Goal: Book appointment/travel/reservation

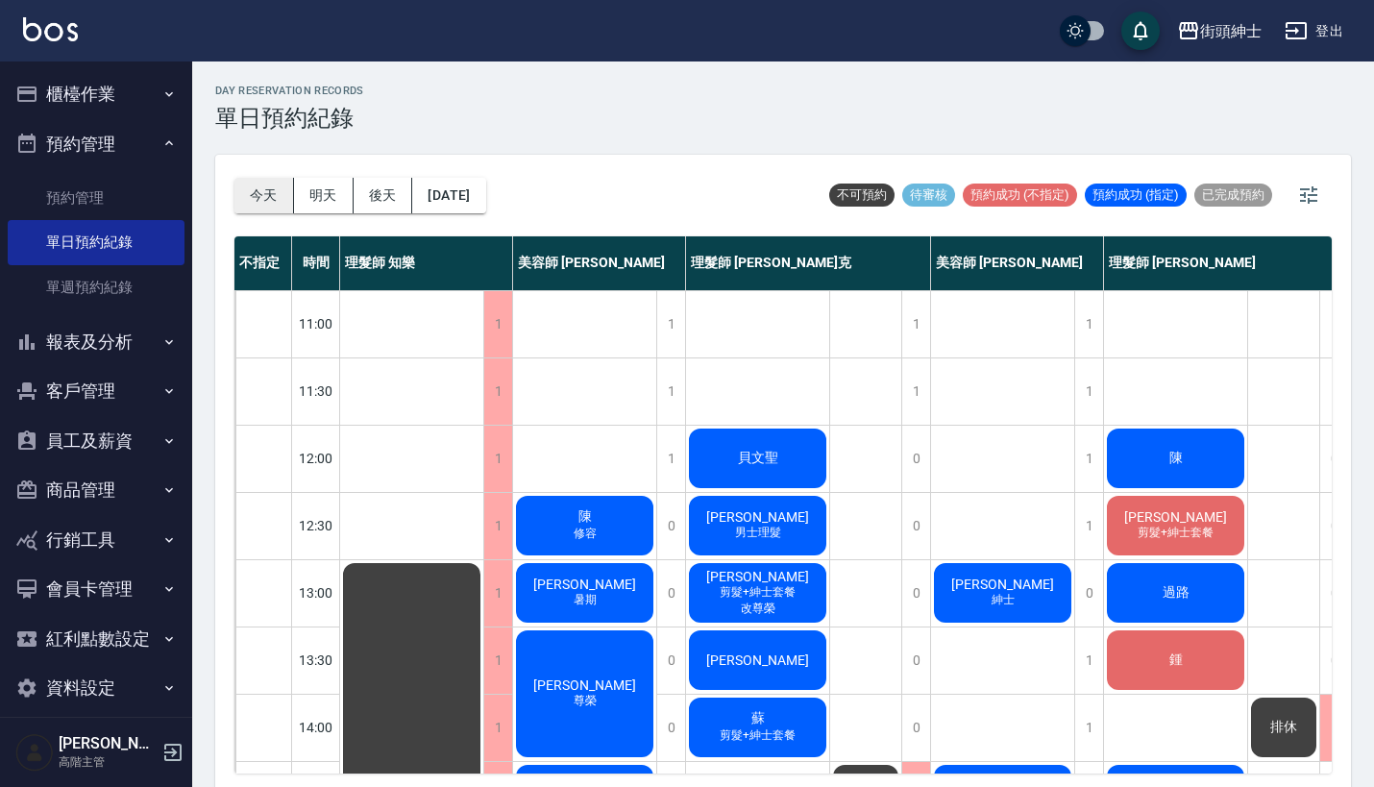
scroll to position [1, 0]
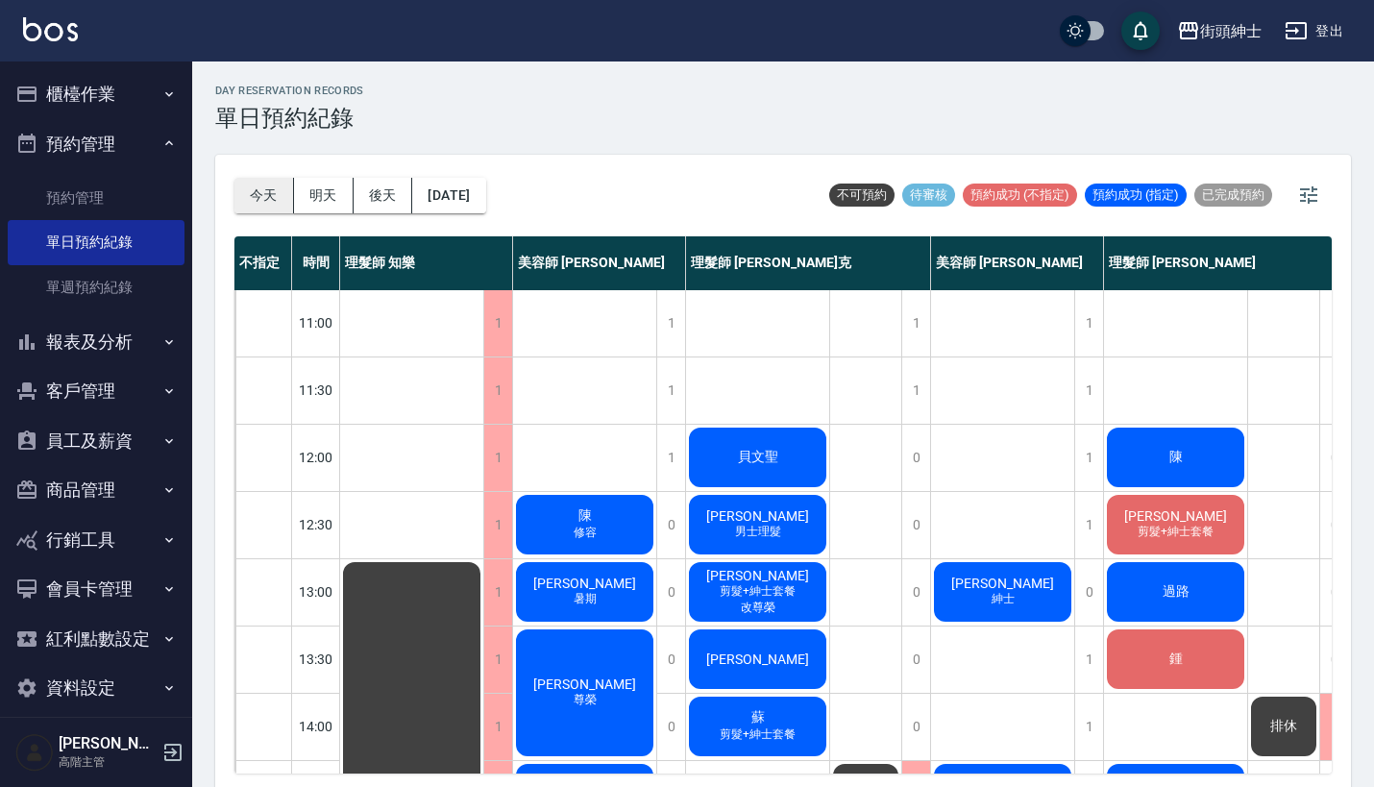
click at [261, 195] on button "今天" at bounding box center [264, 196] width 60 height 36
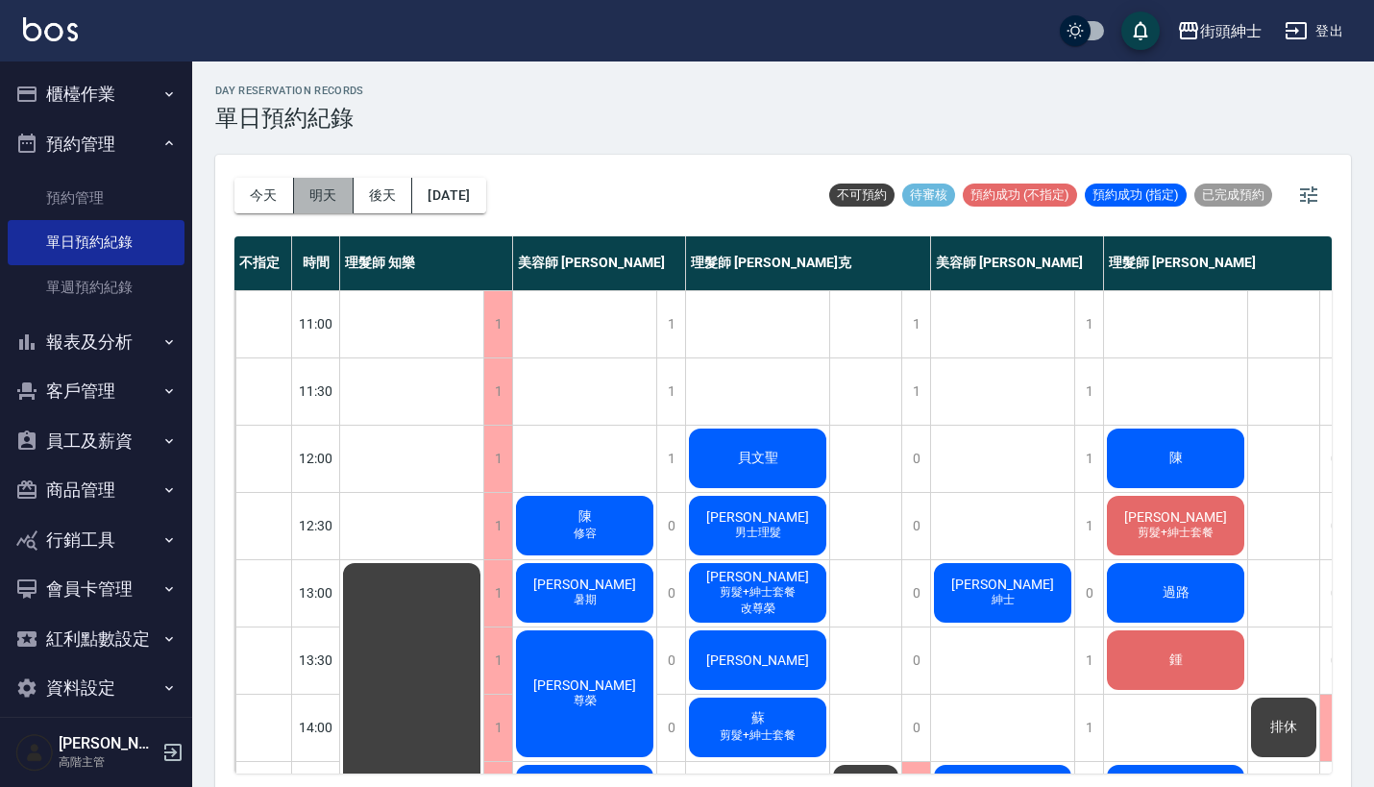
click at [325, 187] on button "明天" at bounding box center [324, 196] width 60 height 36
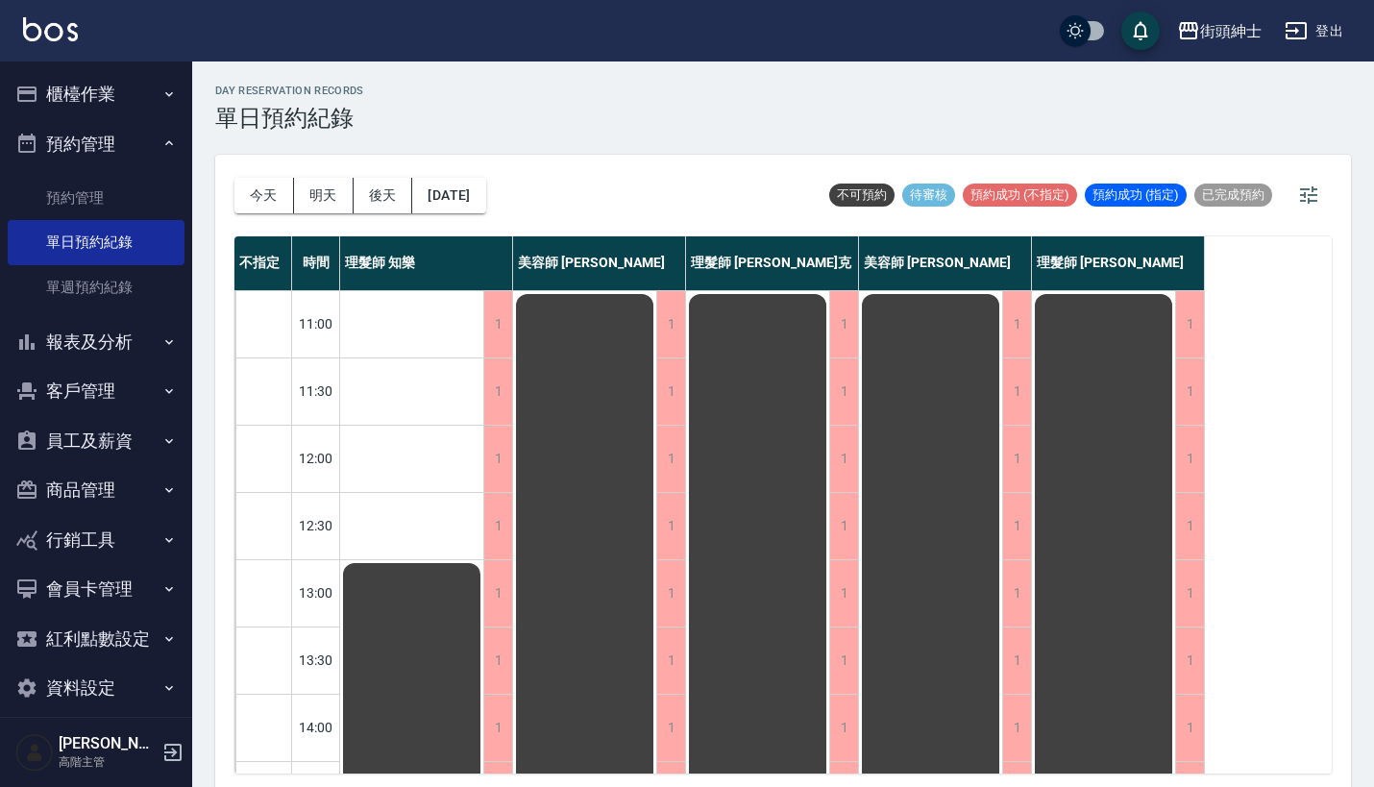
click at [250, 174] on div "[DATE] [DATE] [DATE] [DATE]" at bounding box center [360, 196] width 252 height 82
click at [261, 187] on button "今天" at bounding box center [264, 196] width 60 height 36
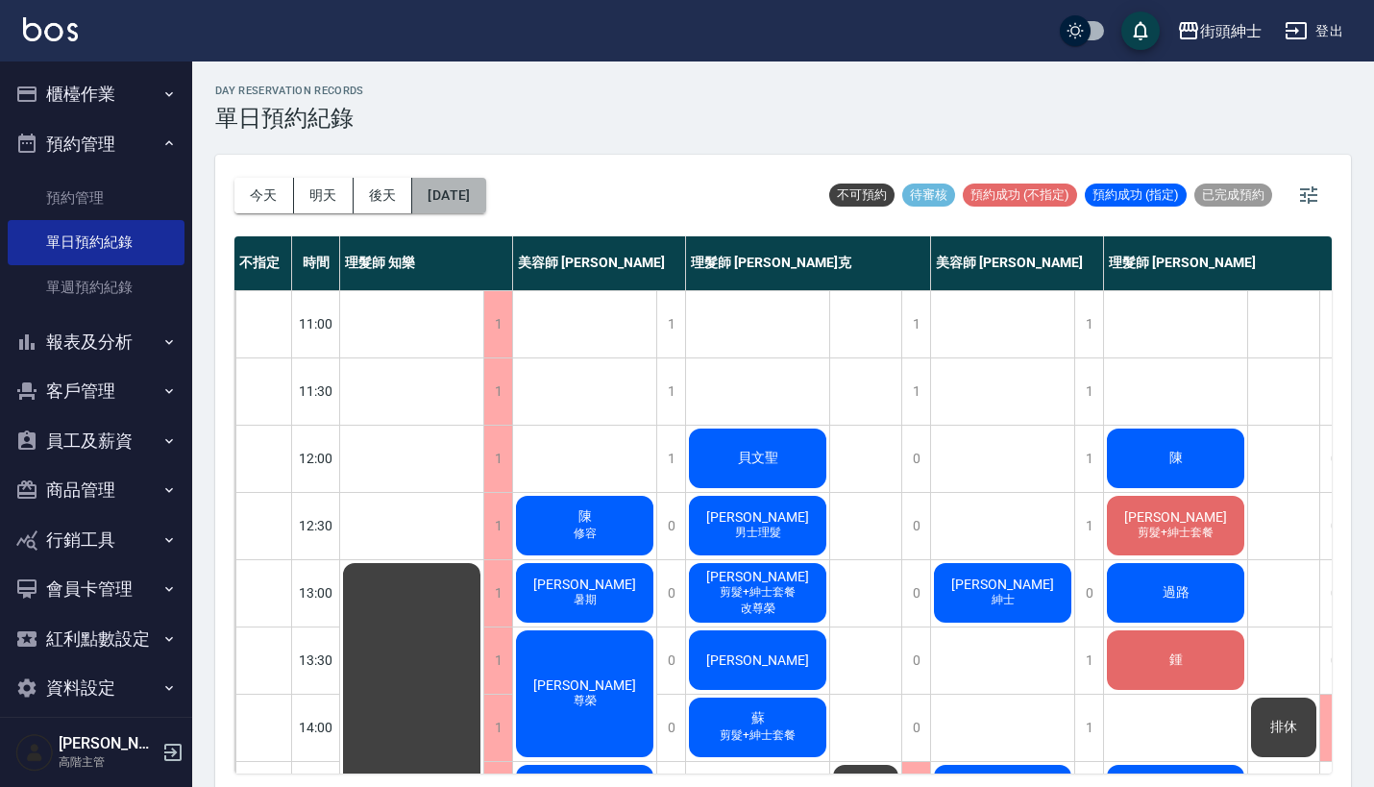
click at [485, 187] on button "[DATE]" at bounding box center [448, 196] width 73 height 36
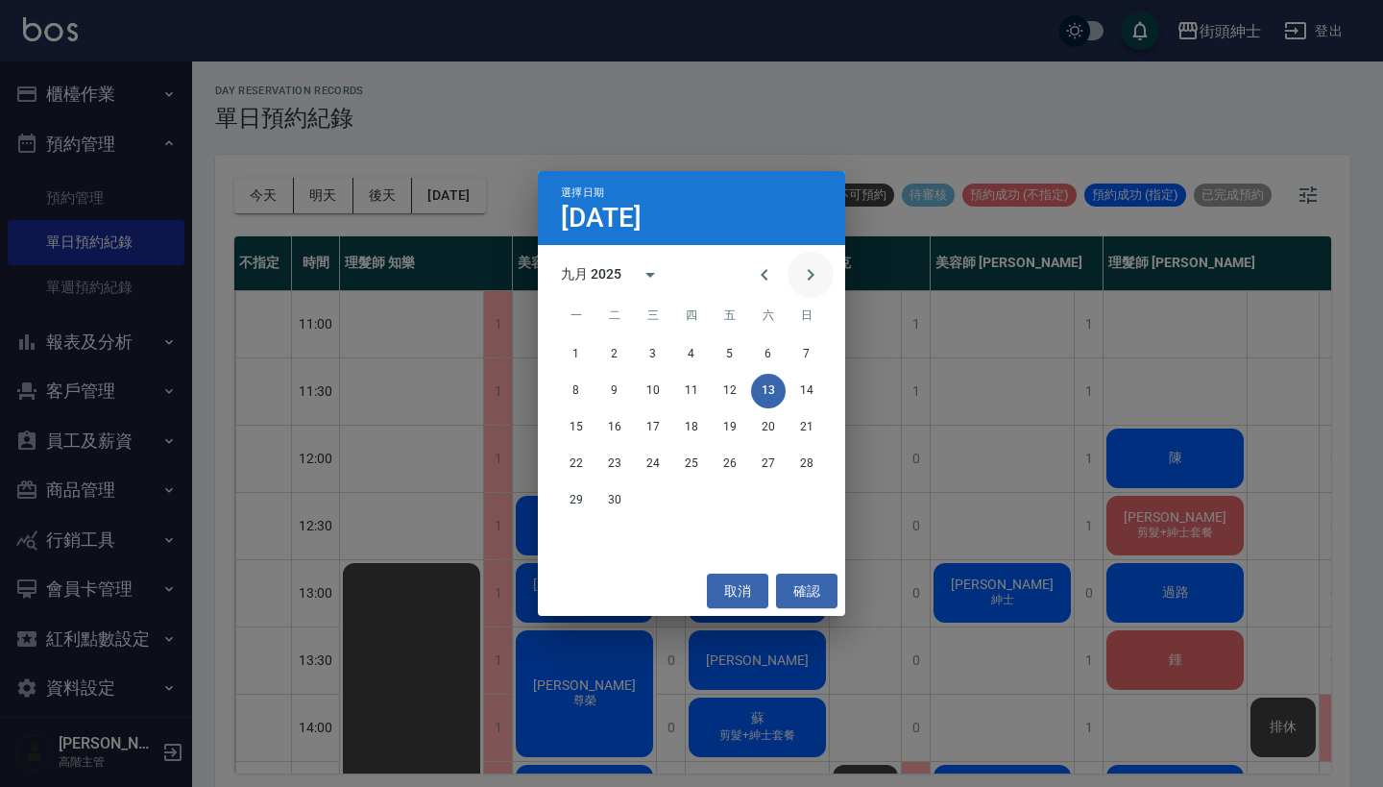
click at [815, 269] on icon "Next month" at bounding box center [810, 274] width 23 height 23
click at [768, 394] on button "11" at bounding box center [768, 391] width 35 height 35
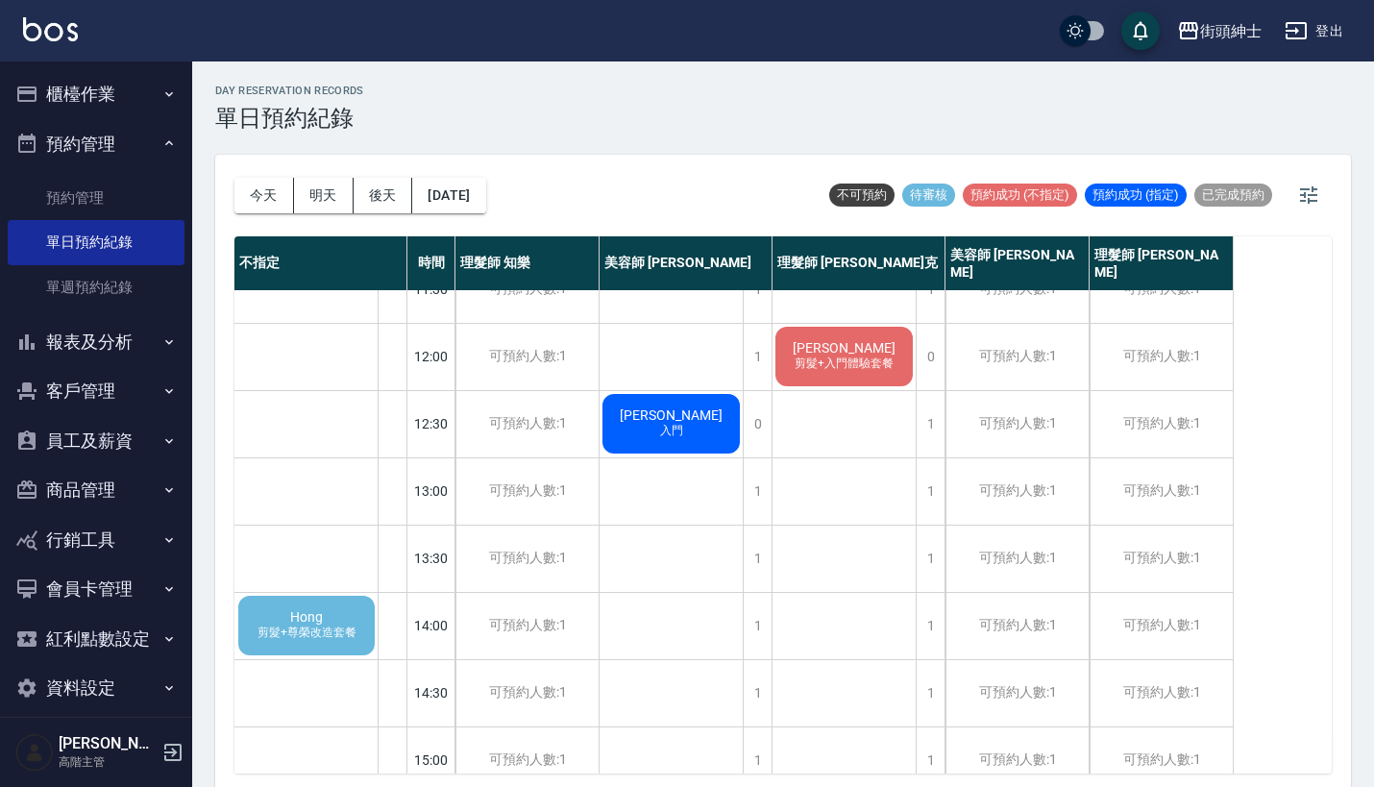
scroll to position [101, 0]
click at [317, 626] on span "剪髮+尊榮改造套餐" at bounding box center [307, 633] width 107 height 16
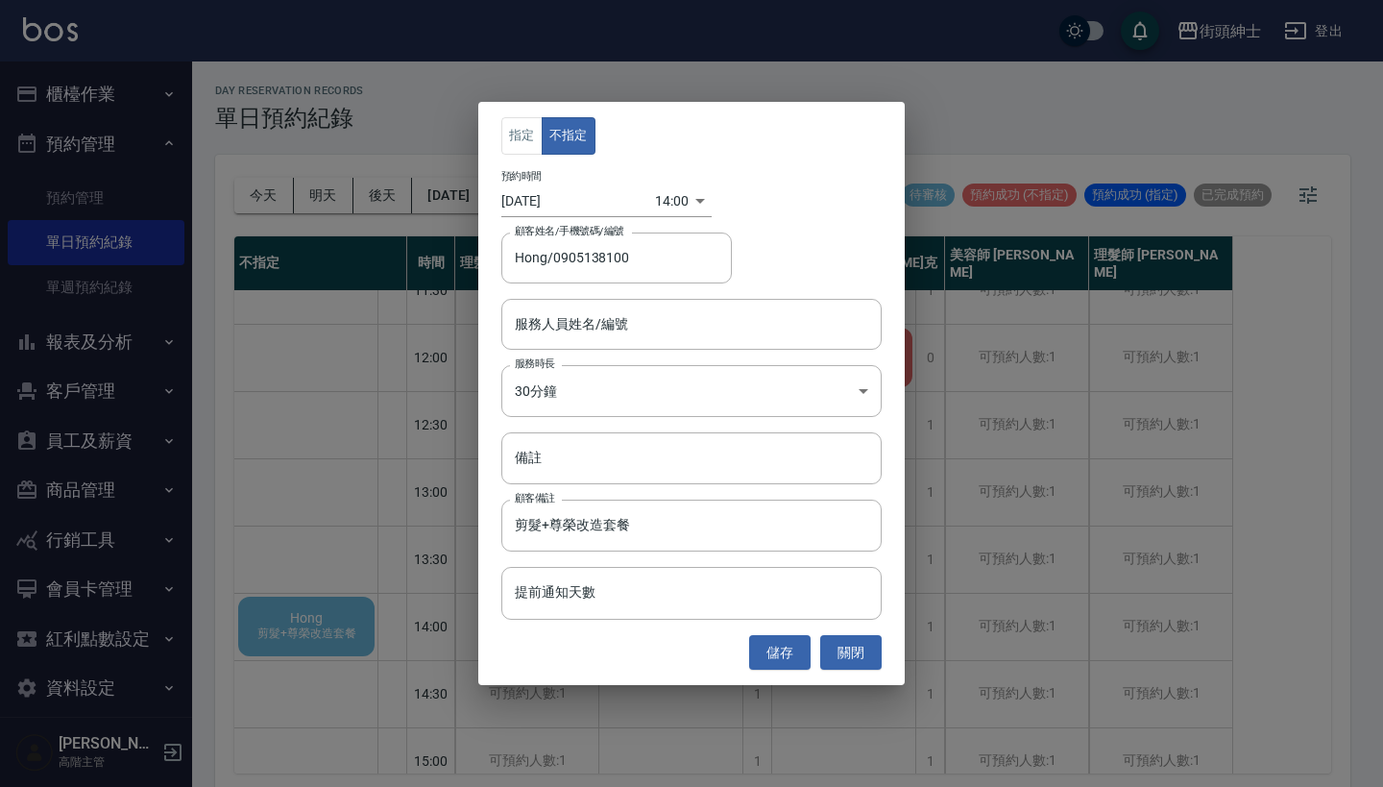
type input "Hong/0905138100"
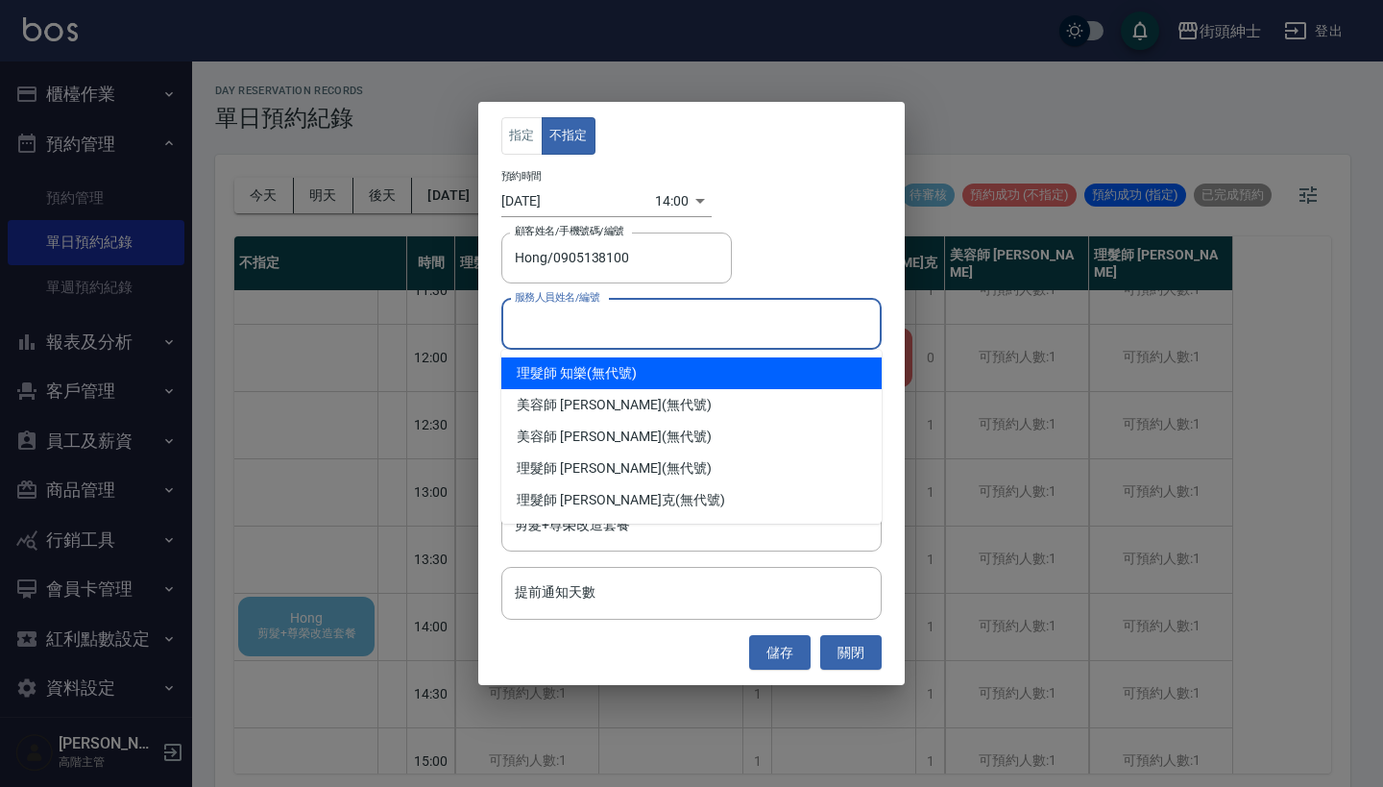
click at [655, 335] on input "服務人員姓名/編號" at bounding box center [691, 324] width 363 height 34
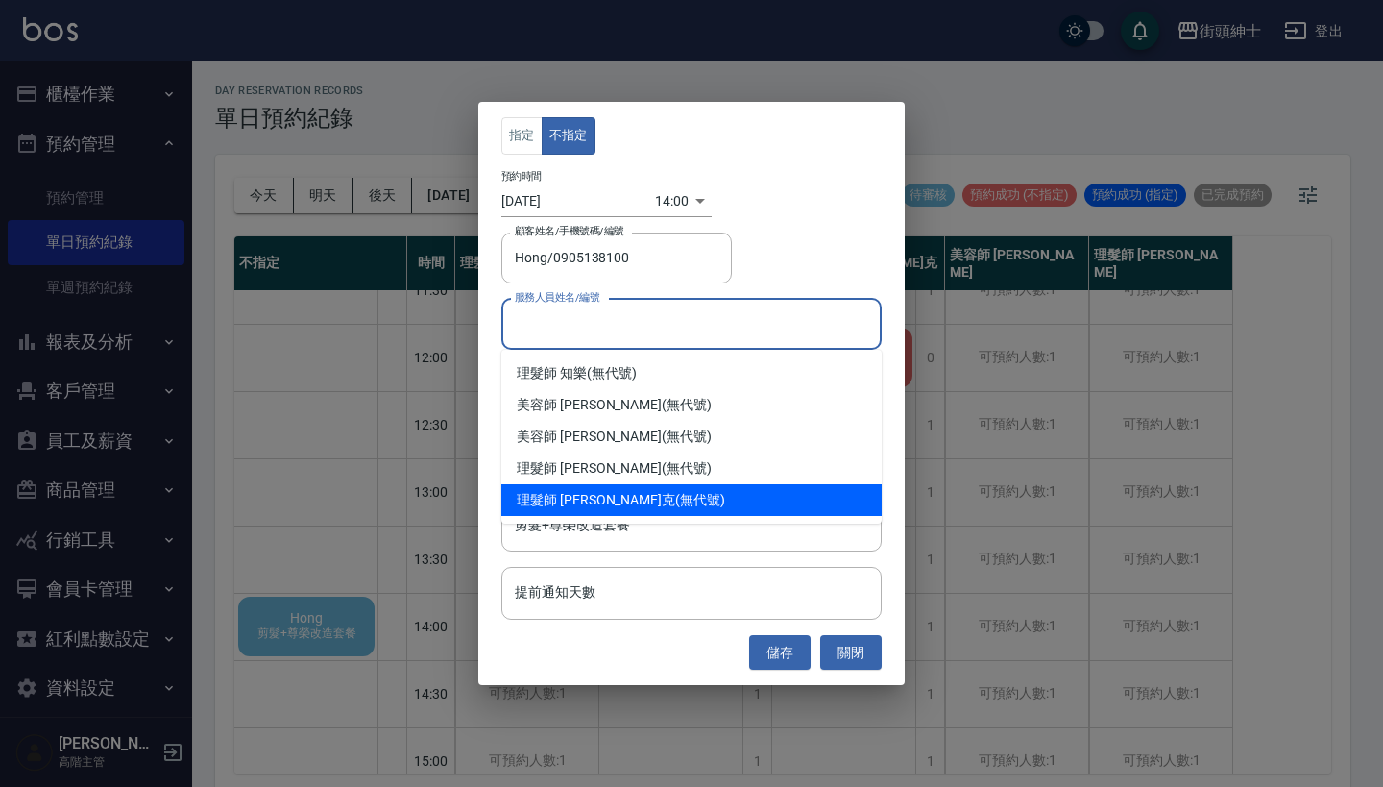
click at [647, 492] on div "理髮師 [PERSON_NAME]克 (無代號)" at bounding box center [691, 500] width 380 height 32
type input "理髮師 [PERSON_NAME](無代號)"
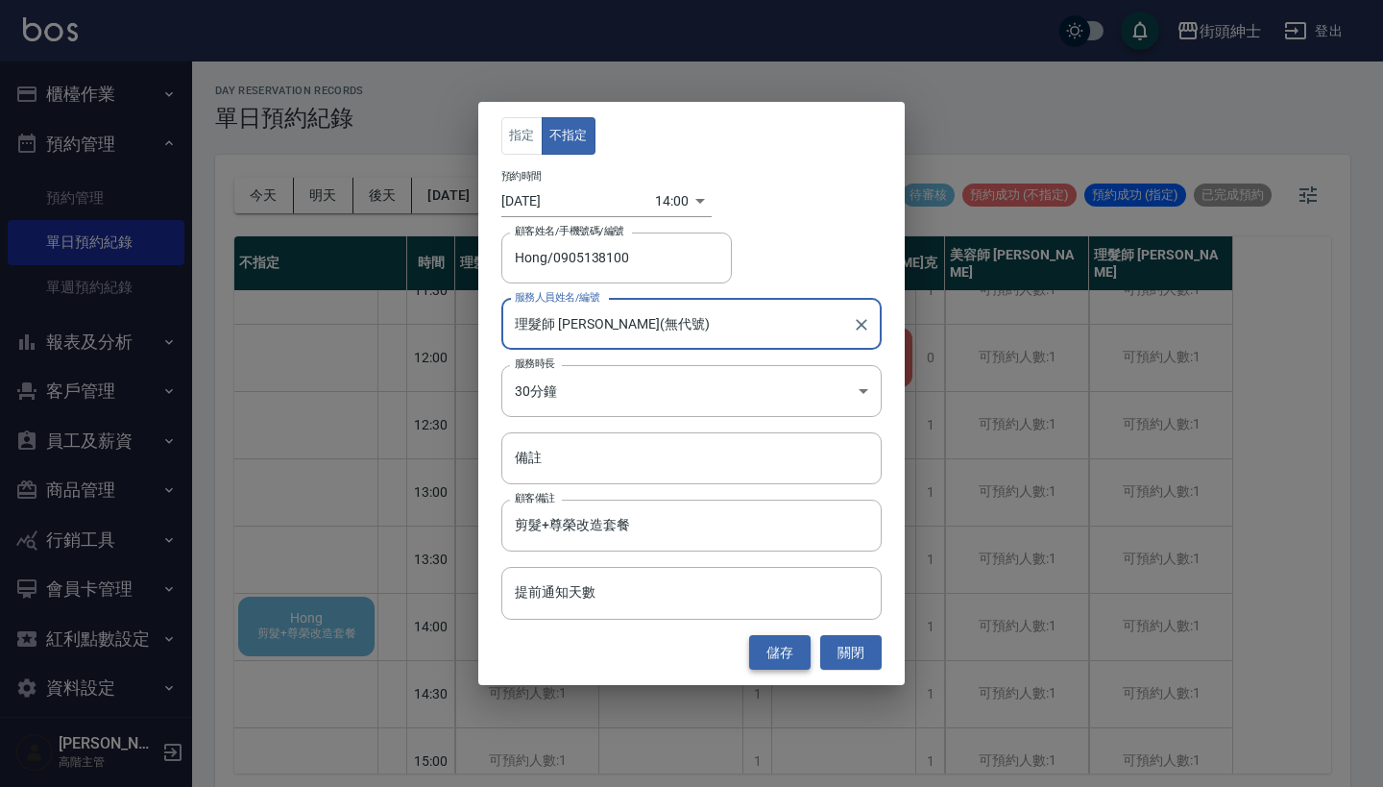
click at [783, 654] on button "儲存" at bounding box center [779, 653] width 61 height 36
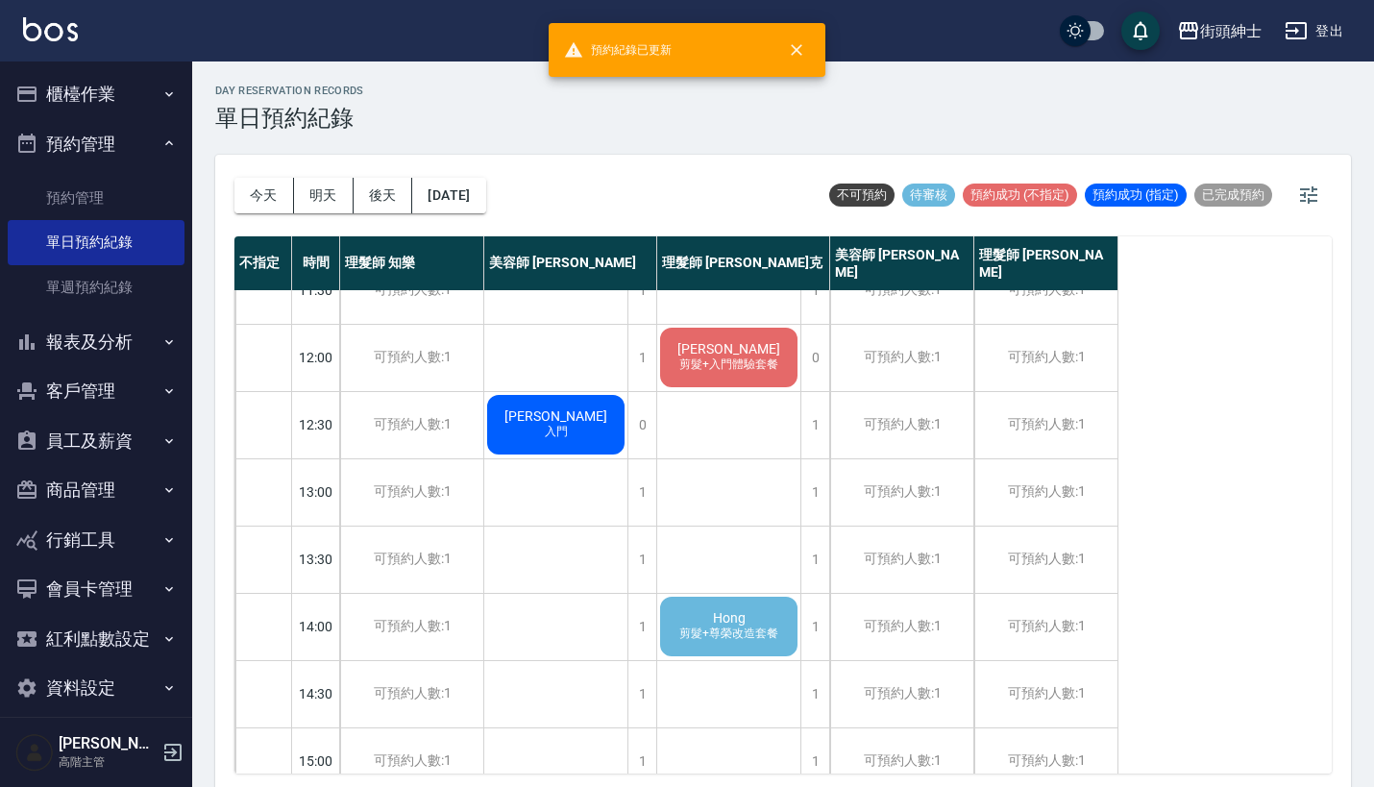
click at [732, 626] on span "剪髮+尊榮改造套餐" at bounding box center [728, 633] width 107 height 16
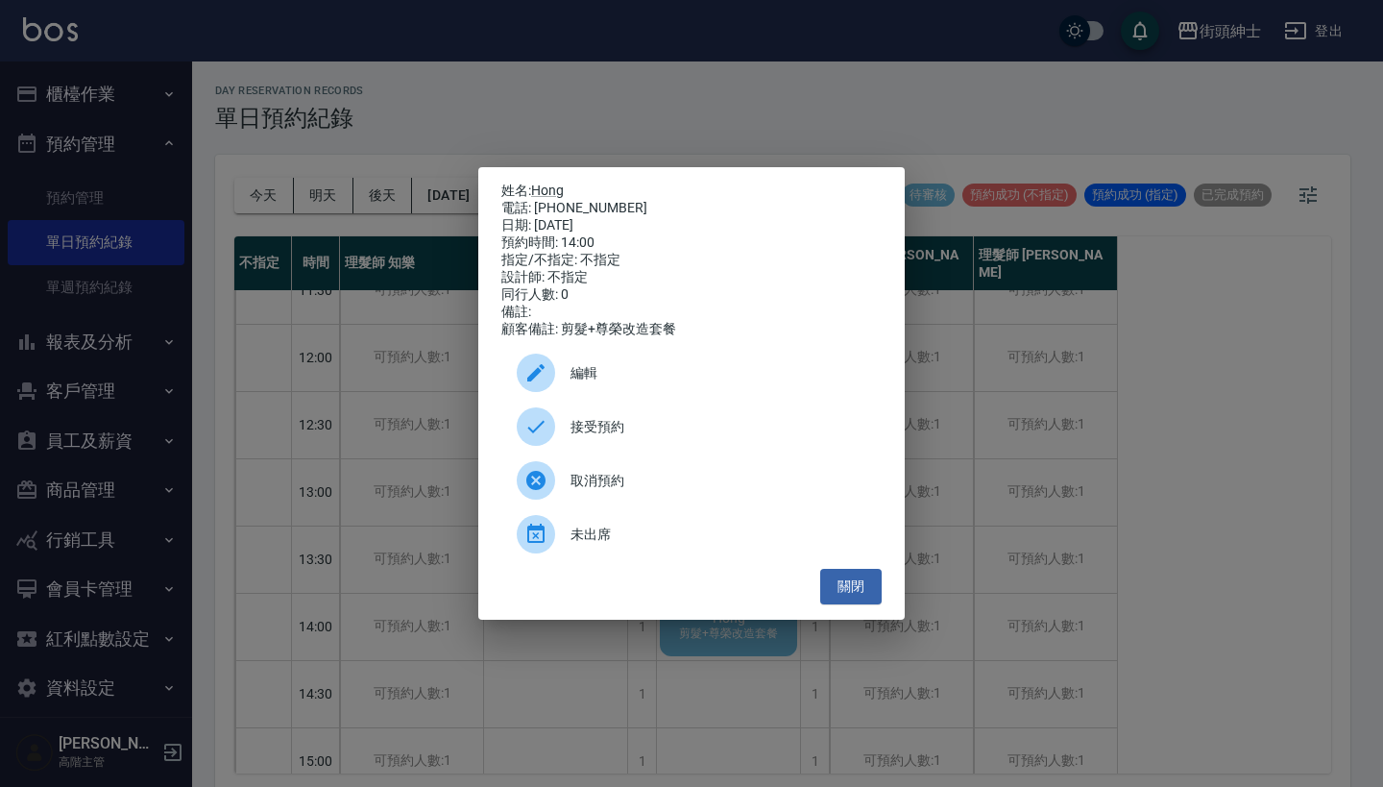
click at [691, 437] on span "接受預約" at bounding box center [719, 427] width 296 height 20
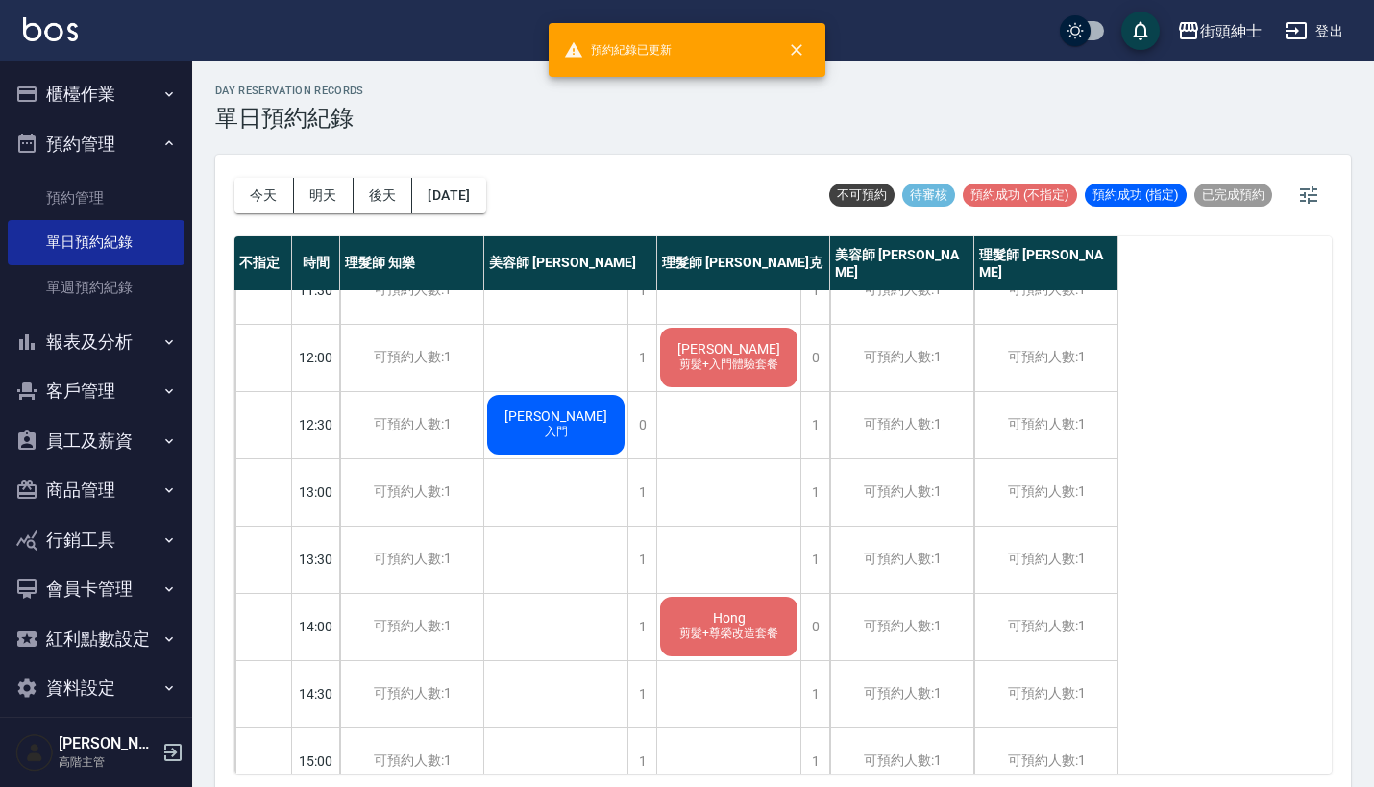
click at [725, 621] on span "Hong" at bounding box center [729, 617] width 40 height 15
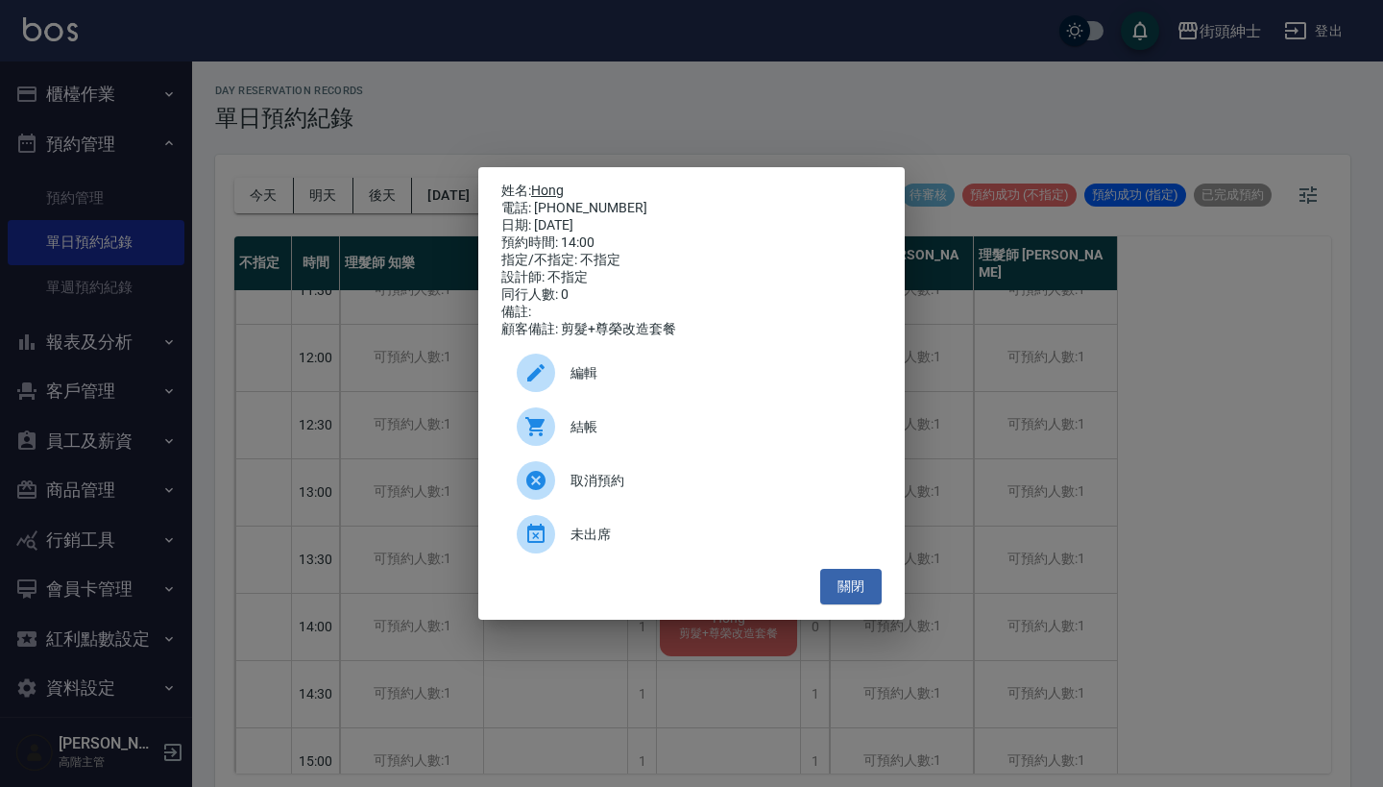
drag, startPoint x: 611, startPoint y: 205, endPoint x: 537, endPoint y: 185, distance: 76.4
click at [537, 185] on div "姓名: Hong 電話: [PHONE_NUMBER] 日期: [DATE] 預約時間: 14:00 指定/不指定: 不指定 設計師: 不指定 同行人數: 0…" at bounding box center [691, 261] width 380 height 156
copy div "姓名: Hong 電話: [PHONE_NUMBER]"
click at [585, 131] on div "姓名: Hong 電話: [PHONE_NUMBER] 日期: [DATE] 預約時間: 14:00 指定/不指定: 不指定 設計師: 不指定 同行人數: 0…" at bounding box center [691, 393] width 1383 height 787
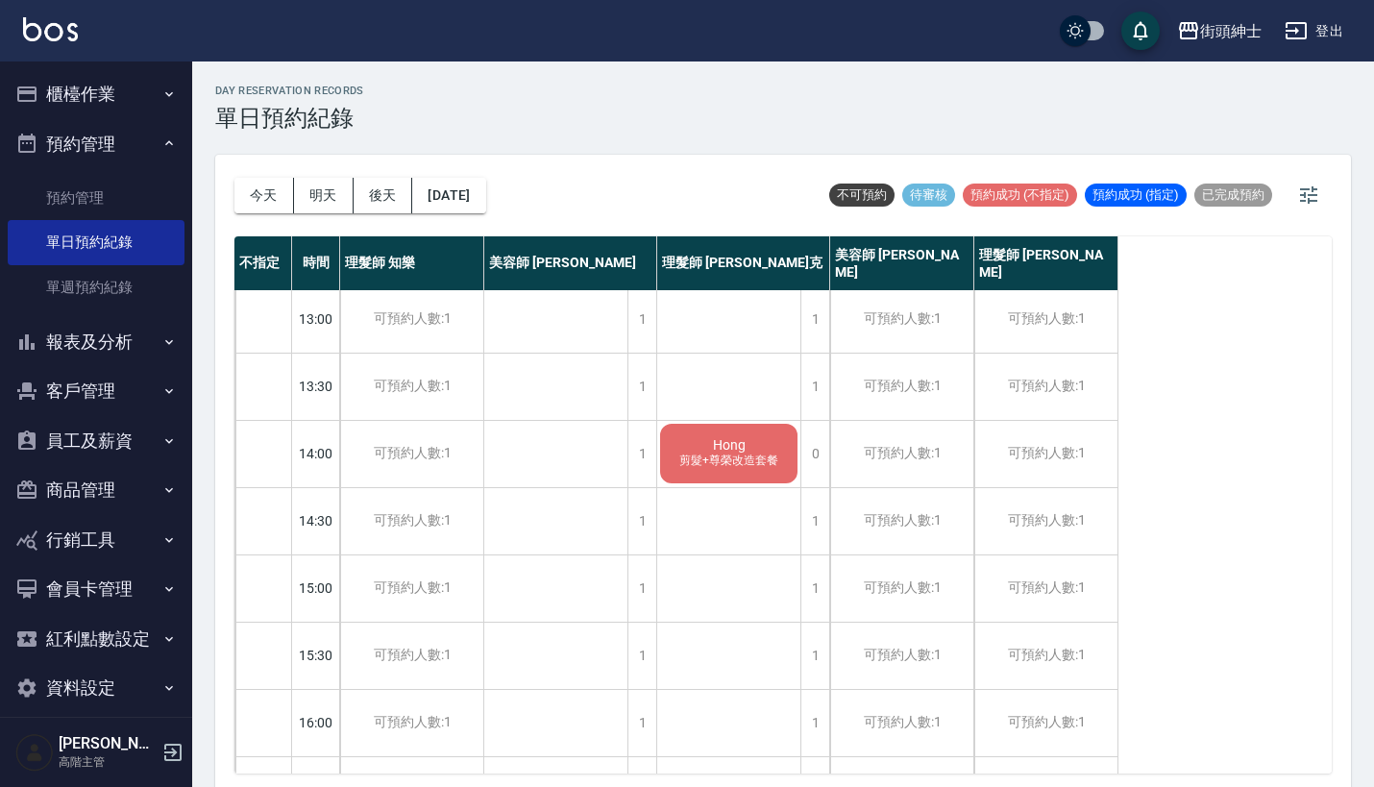
scroll to position [273, 0]
click at [642, 511] on div "1" at bounding box center [641, 522] width 29 height 66
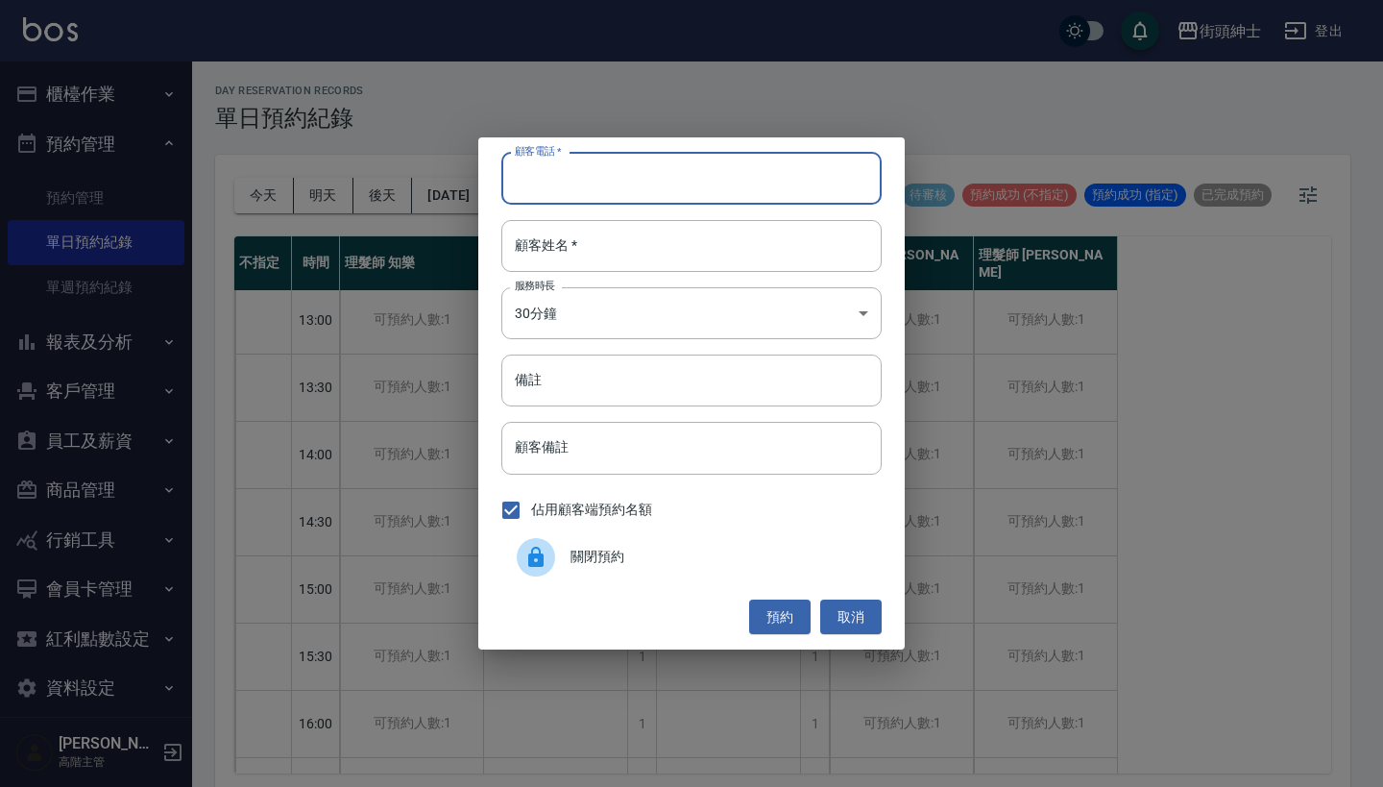
paste input "Hong 電話: [PHONE_NUMBER]"
type input "Hong 電話: [PHONE_NUMBER]"
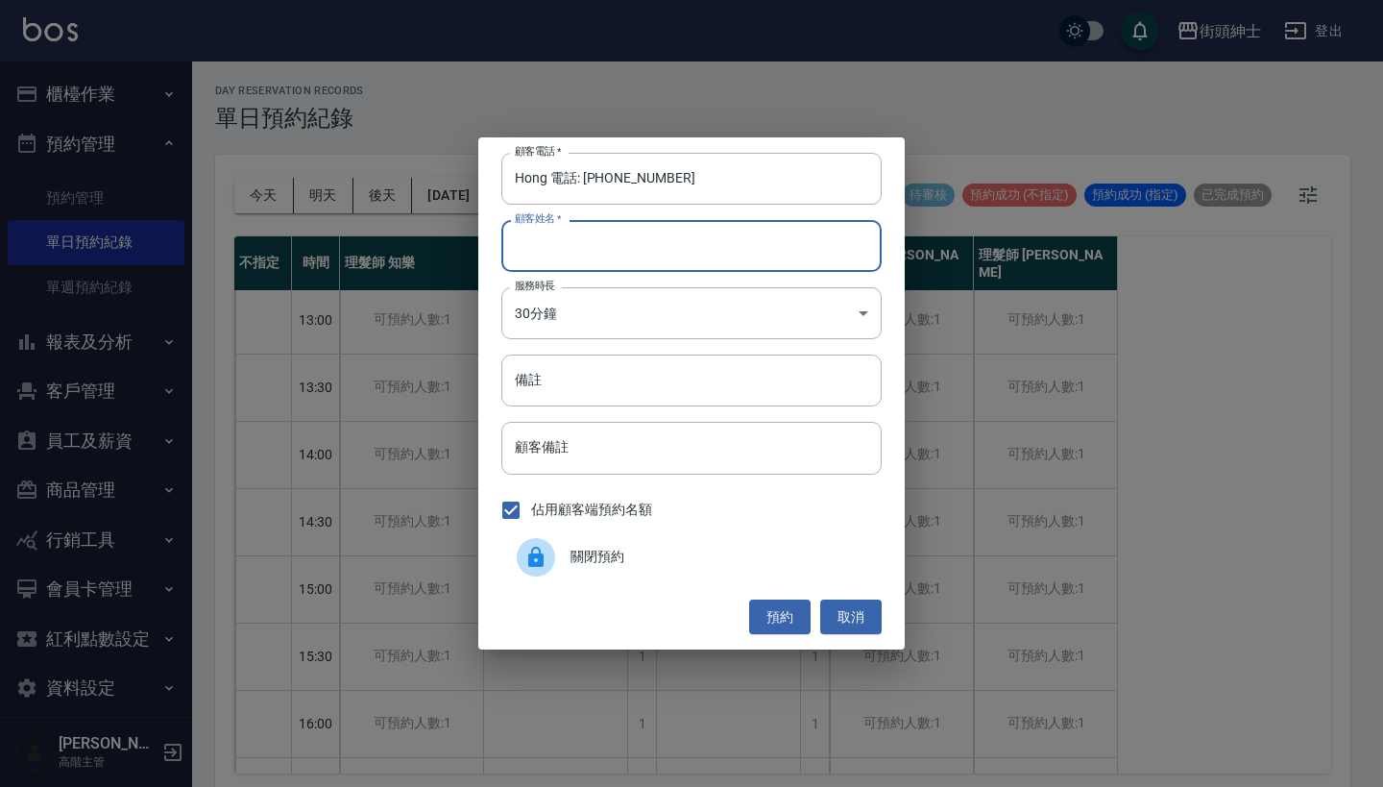
paste input "Hong 電話: [PHONE_NUMBER]"
type input "Hong 電話: [PHONE_NUMBER]"
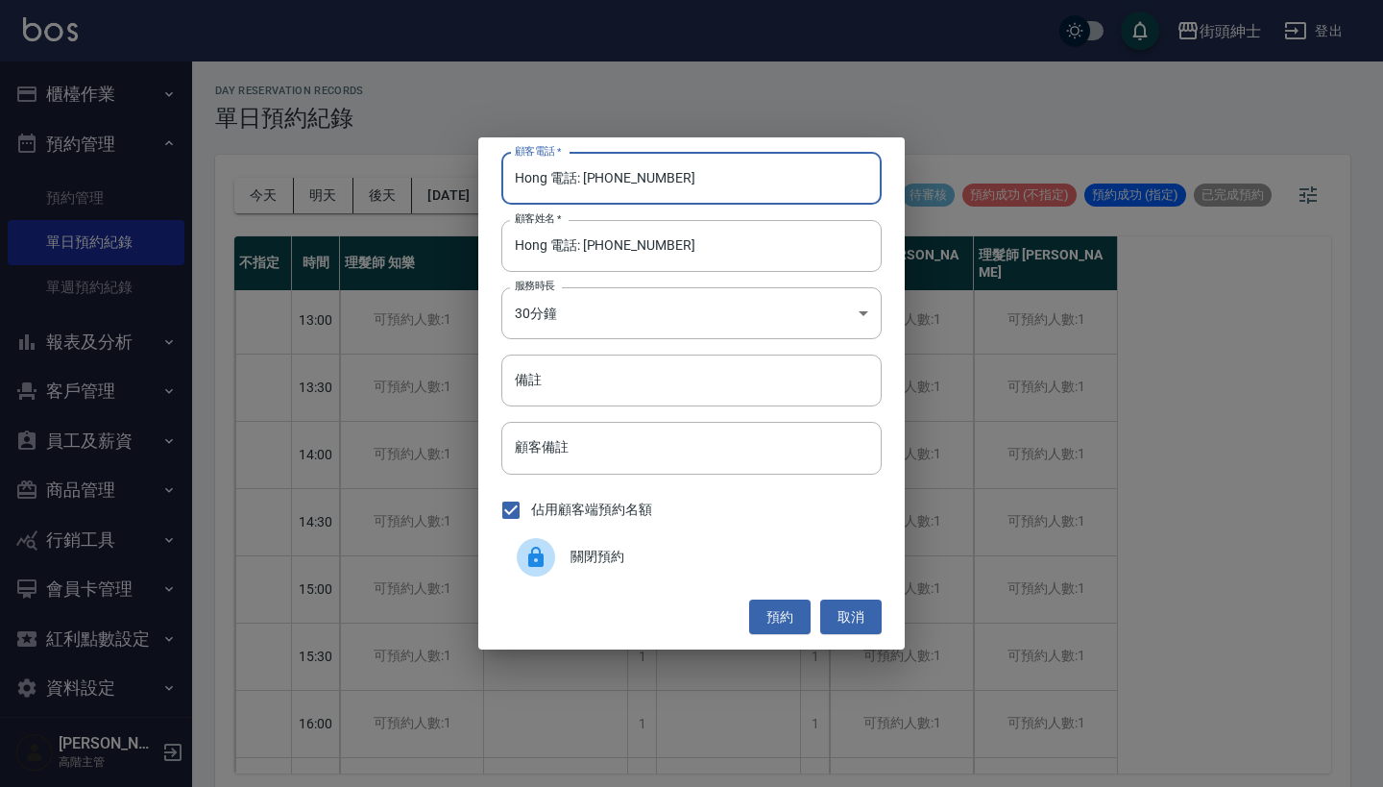
drag, startPoint x: 585, startPoint y: 178, endPoint x: 425, endPoint y: 161, distance: 161.2
click at [425, 167] on div "顧客電話   * Hong 電話: [PHONE_NUMBER] 顧客電話   * 顧客姓名   * Hong 電話: [PHONE_NUMBER] 顧客姓名…" at bounding box center [691, 393] width 1383 height 787
type input "0905138100"
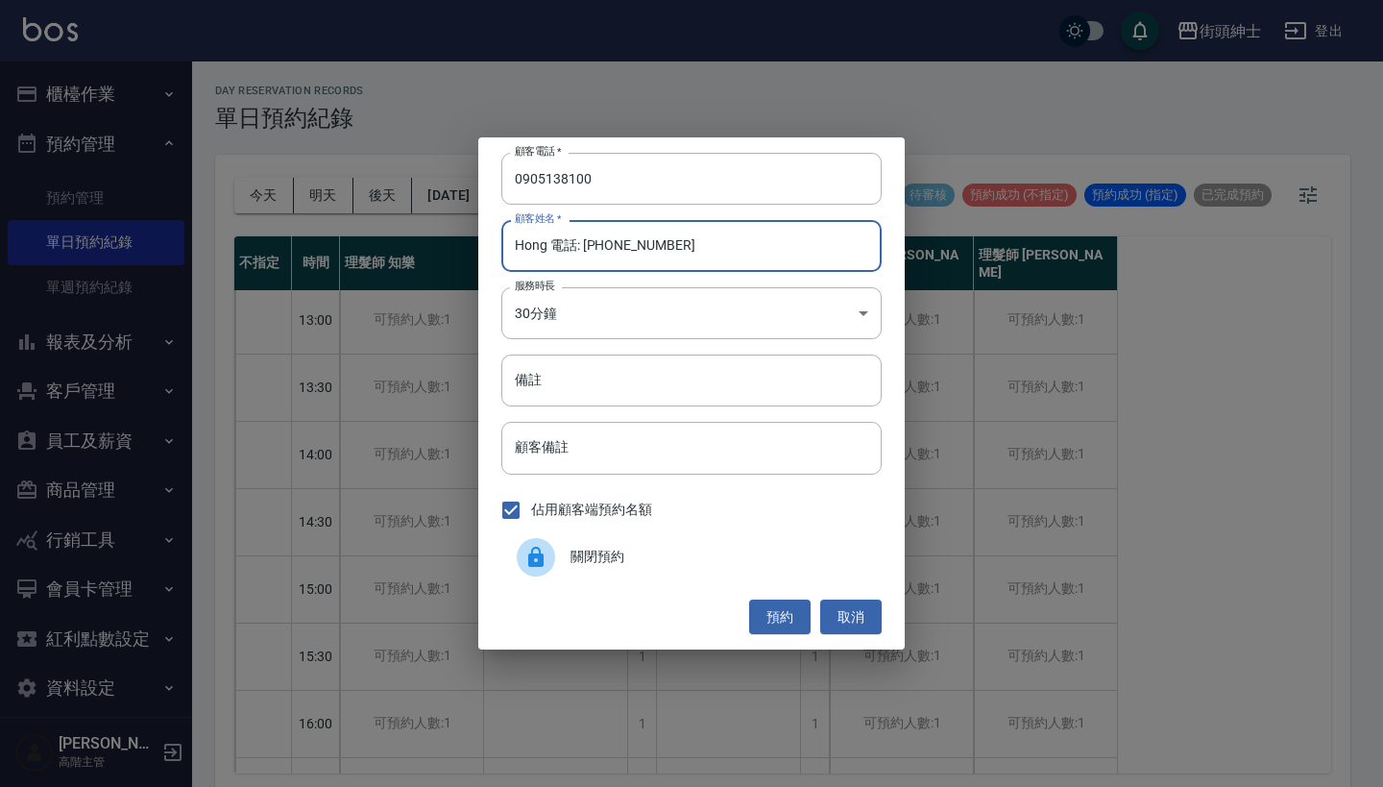
drag, startPoint x: 714, startPoint y: 258, endPoint x: 552, endPoint y: 237, distance: 162.8
click at [552, 237] on input "Hong 電話: [PHONE_NUMBER]" at bounding box center [691, 246] width 380 height 52
type input "Hong"
click at [660, 385] on input "備註" at bounding box center [691, 380] width 380 height 52
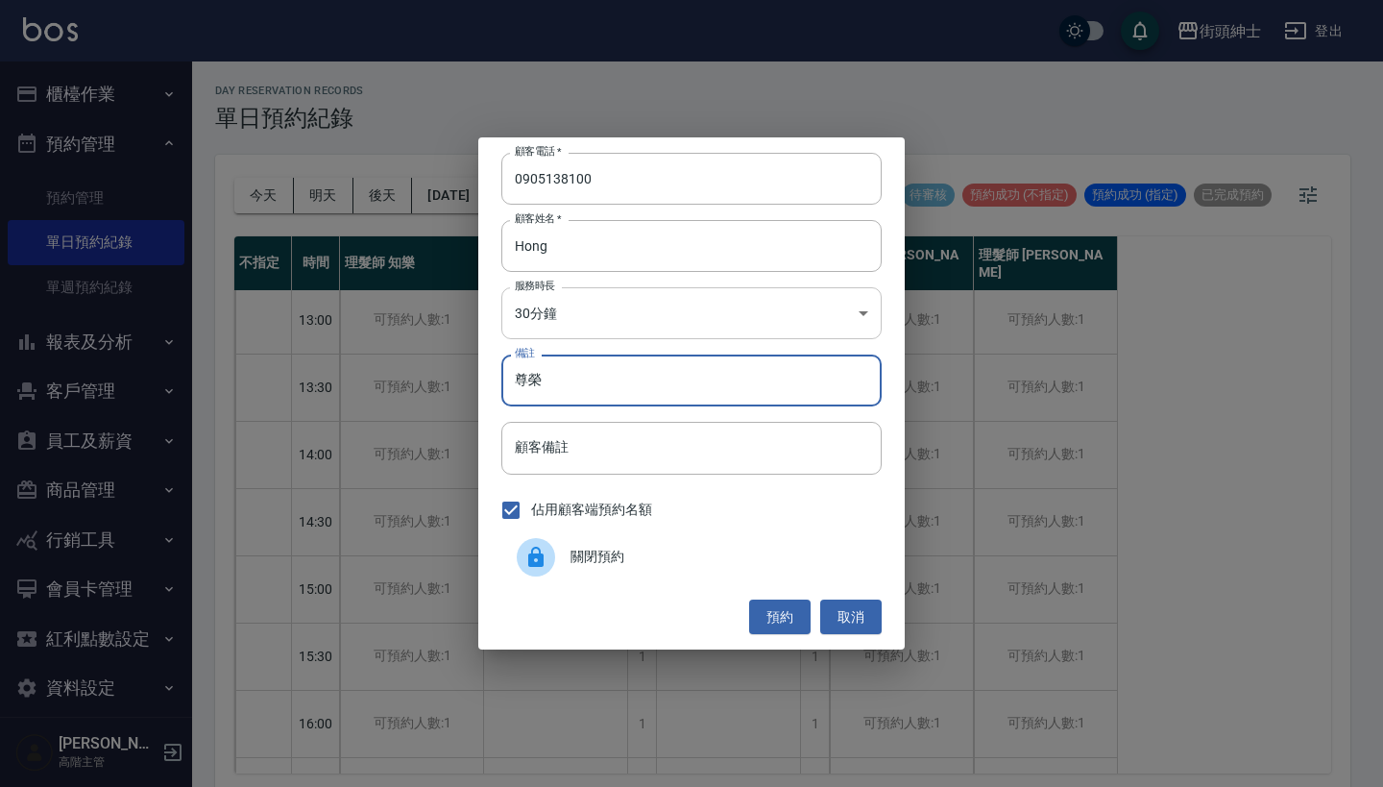
type input "尊榮"
click at [623, 289] on body "街頭紳士 登出 櫃檯作業 打帳單 帳單列表 掛單列表 座位開單 營業儀表板 現金收支登錄 高階收支登錄 材料自購登錄 每日結帳 排班表 現場電腦打卡 掃碼打卡…" at bounding box center [691, 396] width 1383 height 792
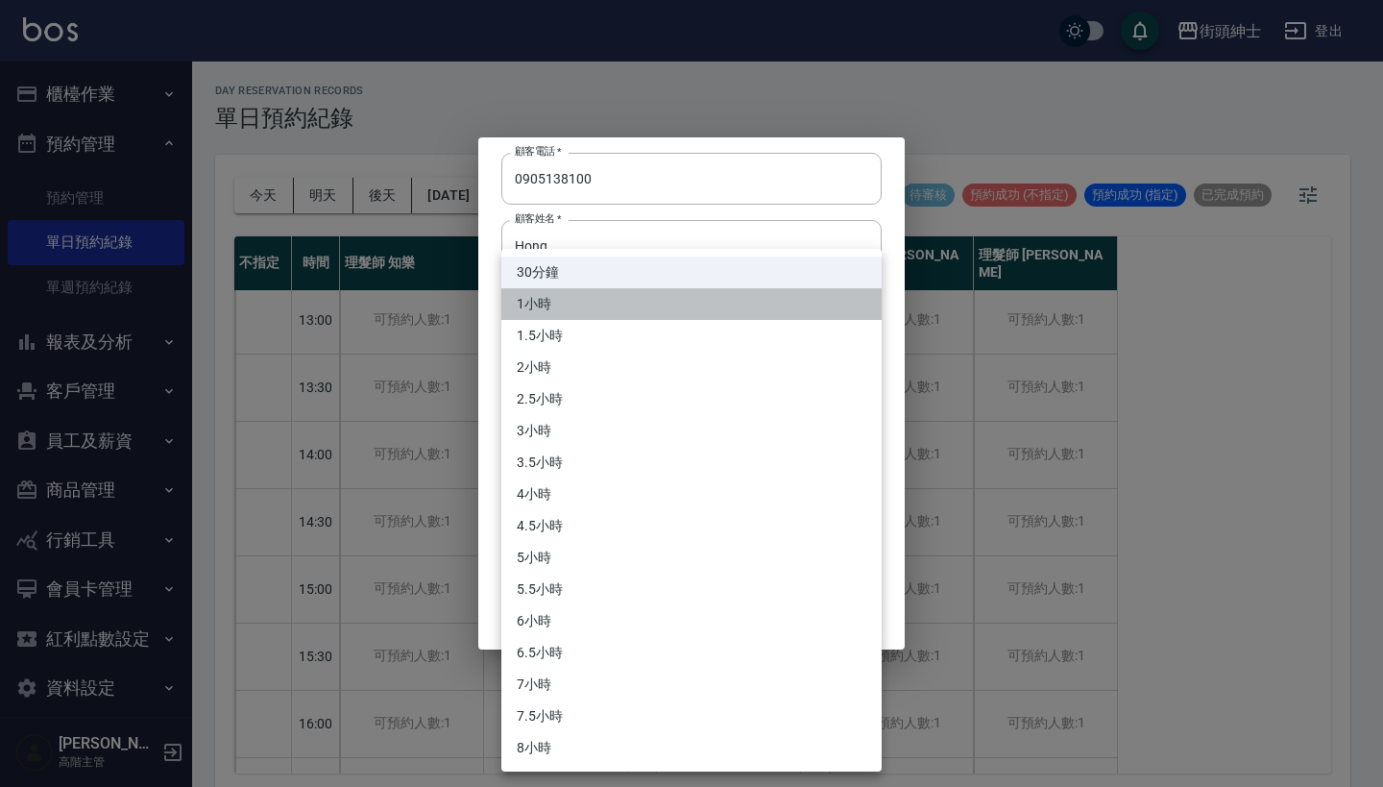
click at [638, 297] on li "1小時" at bounding box center [691, 304] width 380 height 32
type input "2"
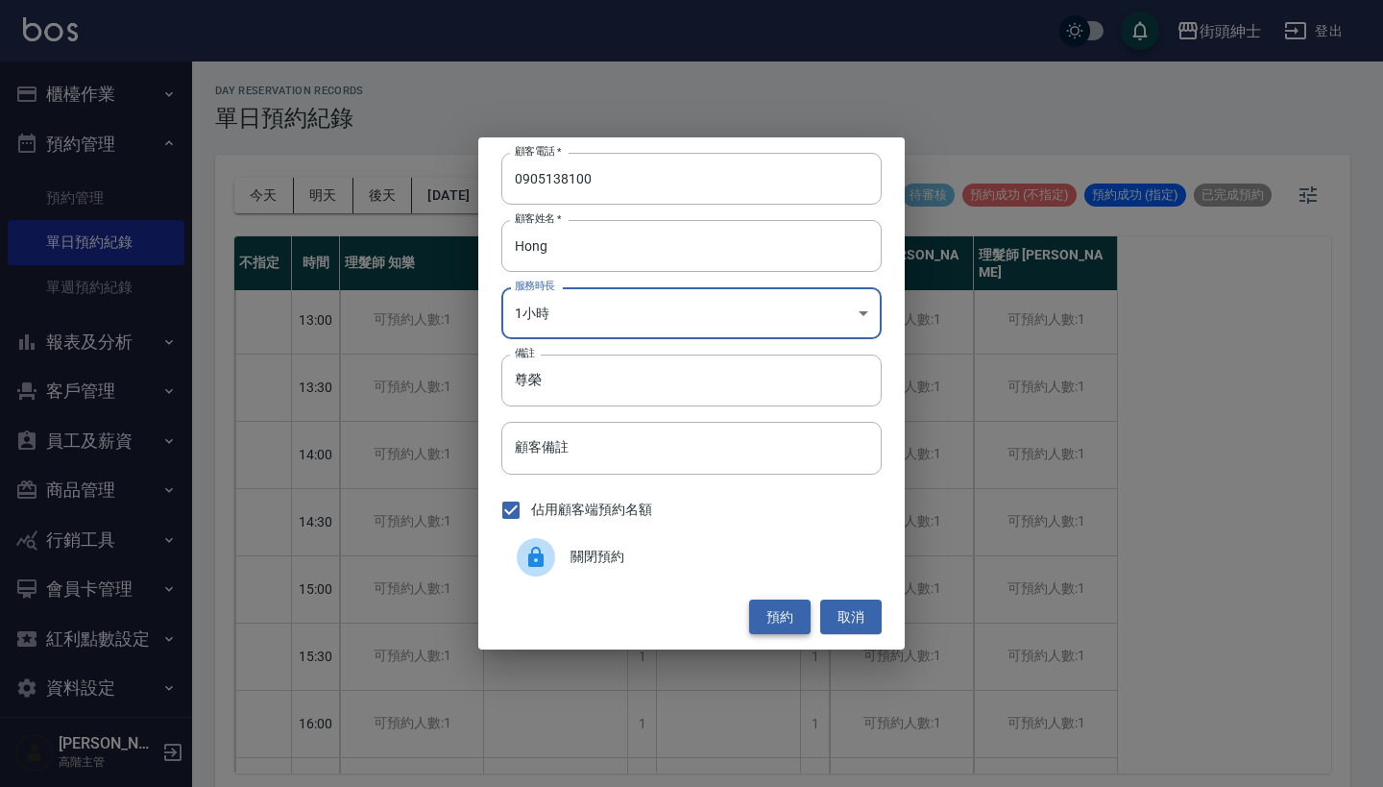
click at [774, 607] on button "預約" at bounding box center [779, 617] width 61 height 36
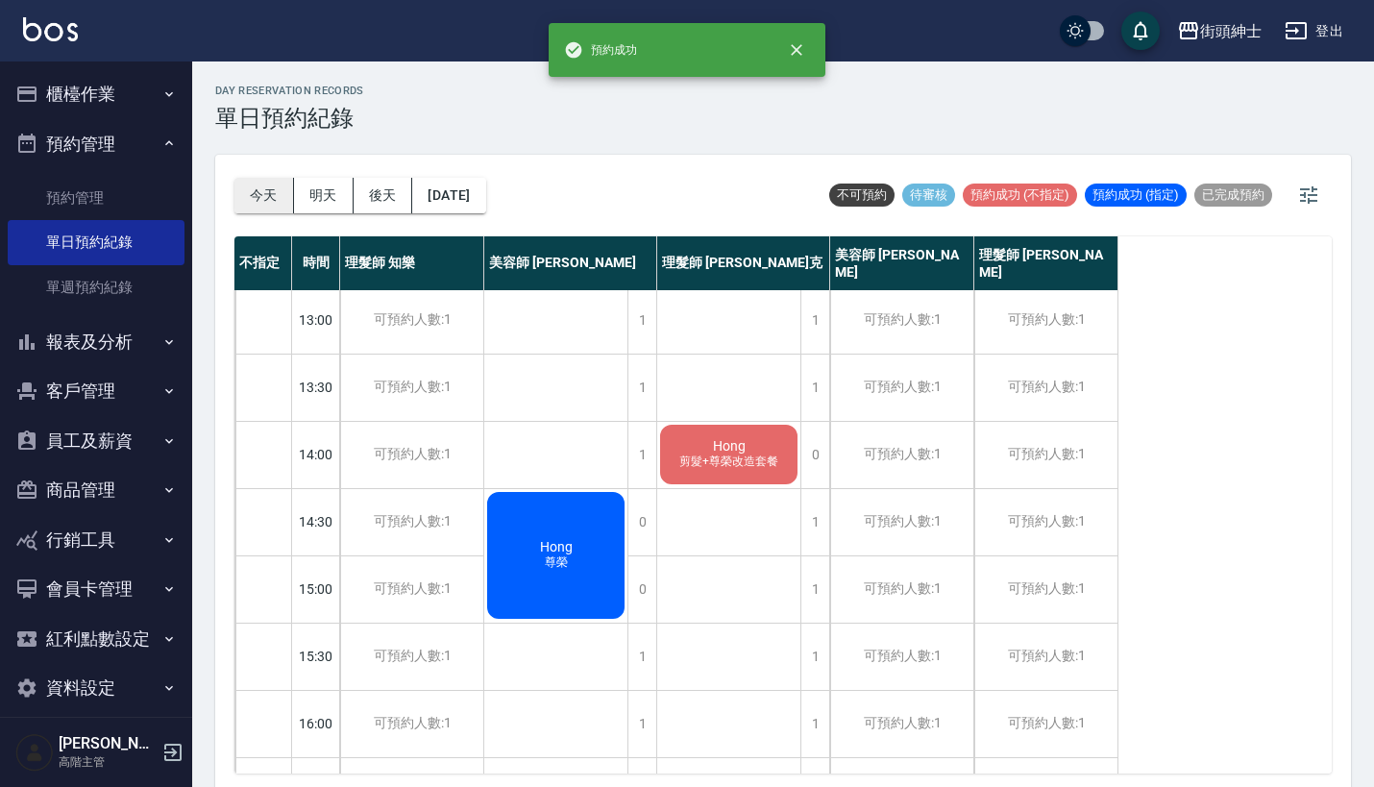
click at [255, 188] on button "今天" at bounding box center [264, 196] width 60 height 36
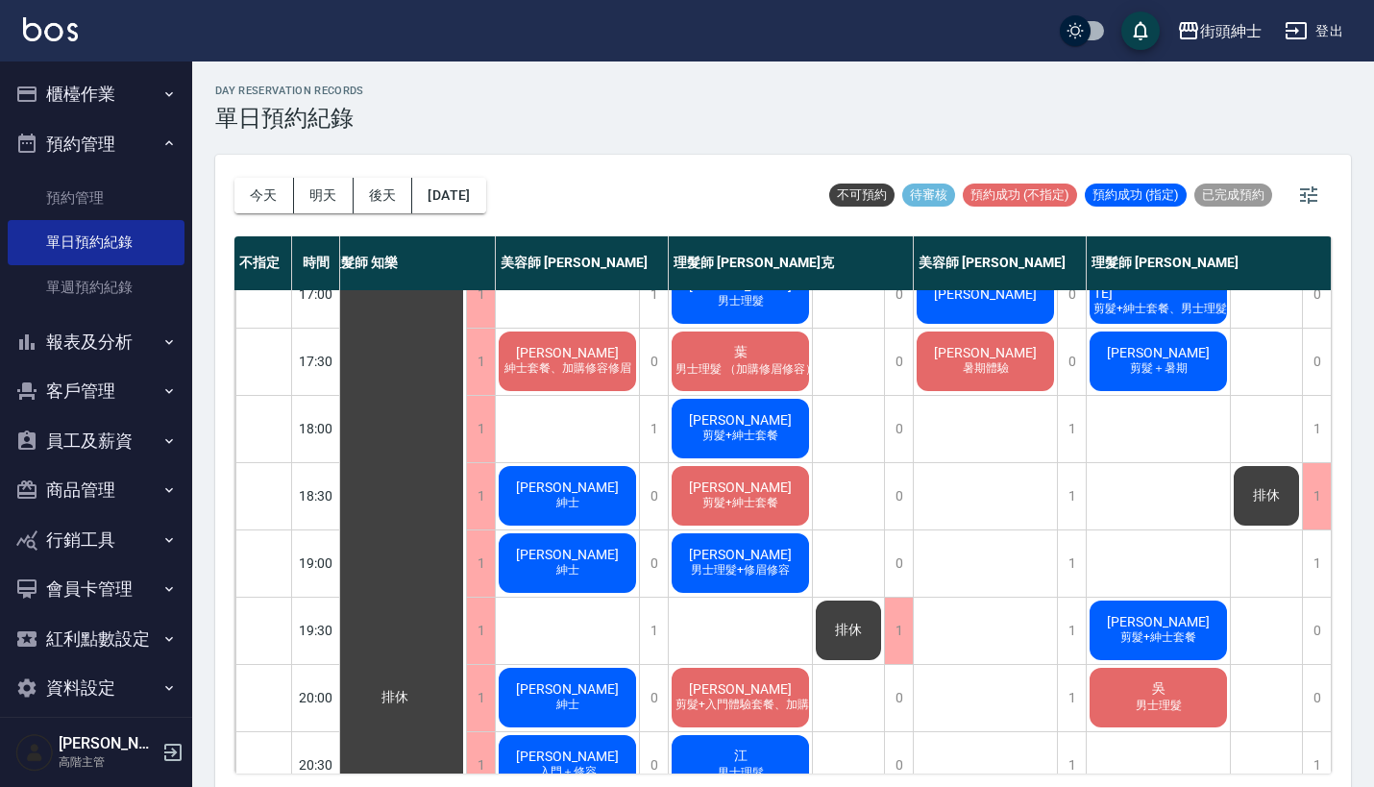
scroll to position [837, 27]
click at [1303, 426] on div "1" at bounding box center [1316, 429] width 29 height 66
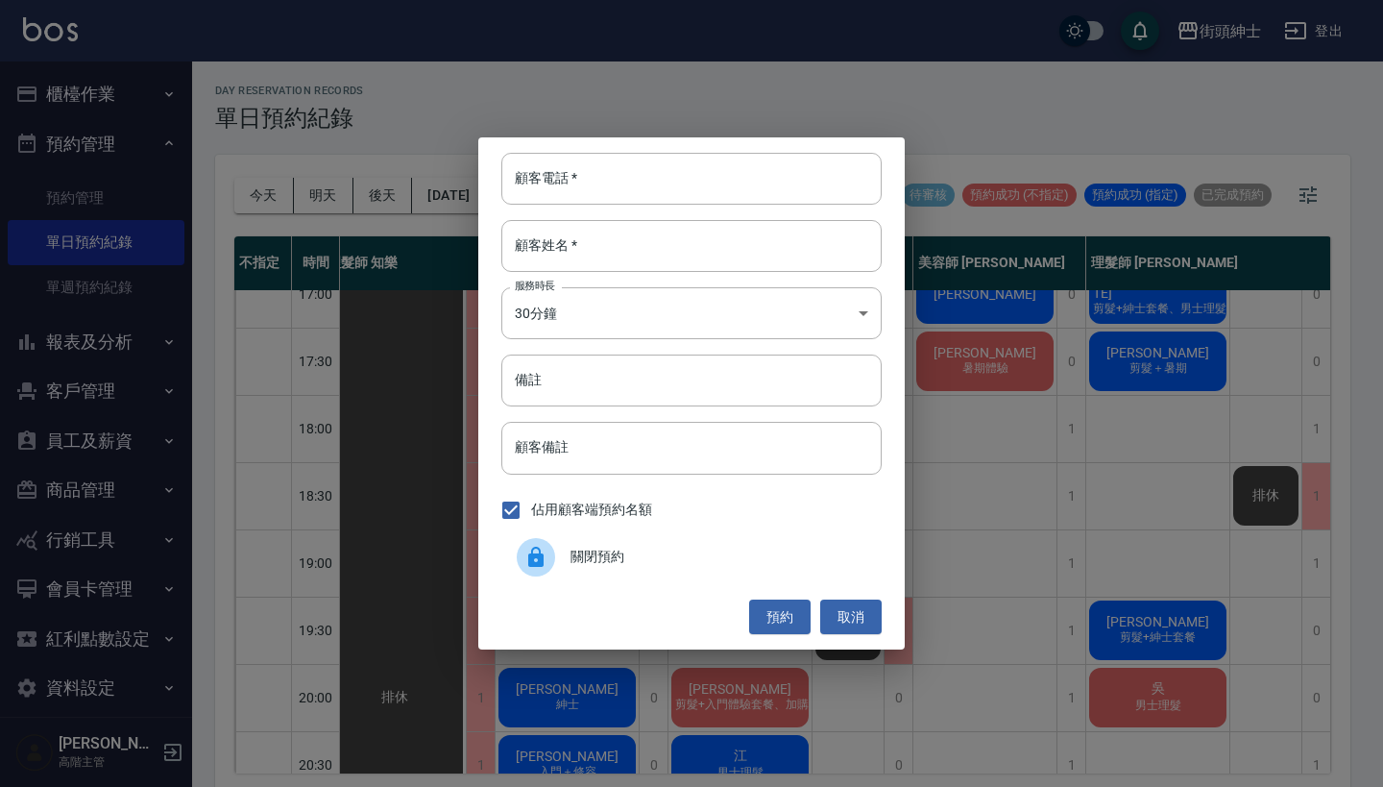
click at [738, 549] on span "關閉預約" at bounding box center [719, 557] width 296 height 20
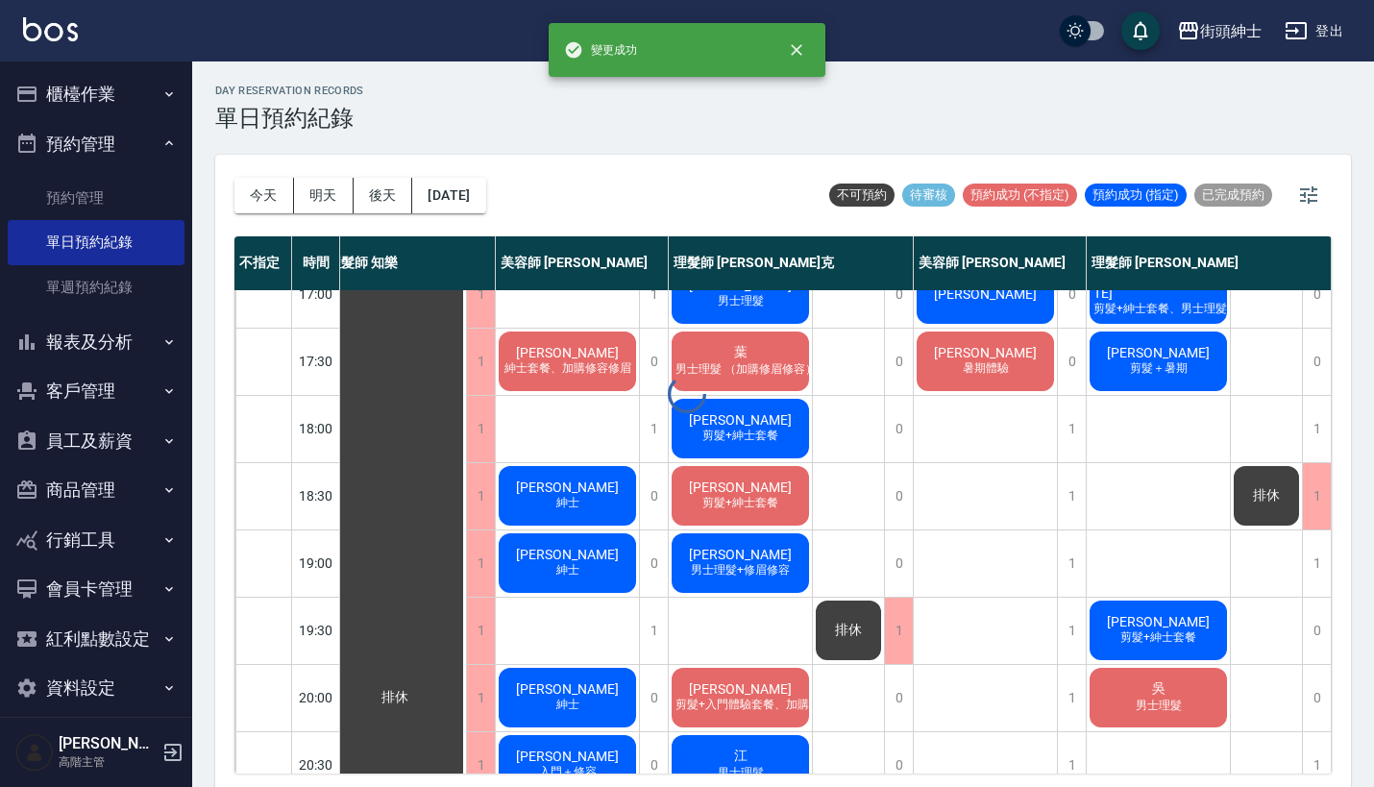
scroll to position [837, 17]
click at [1246, 410] on div "排休" at bounding box center [1265, 462] width 71 height 133
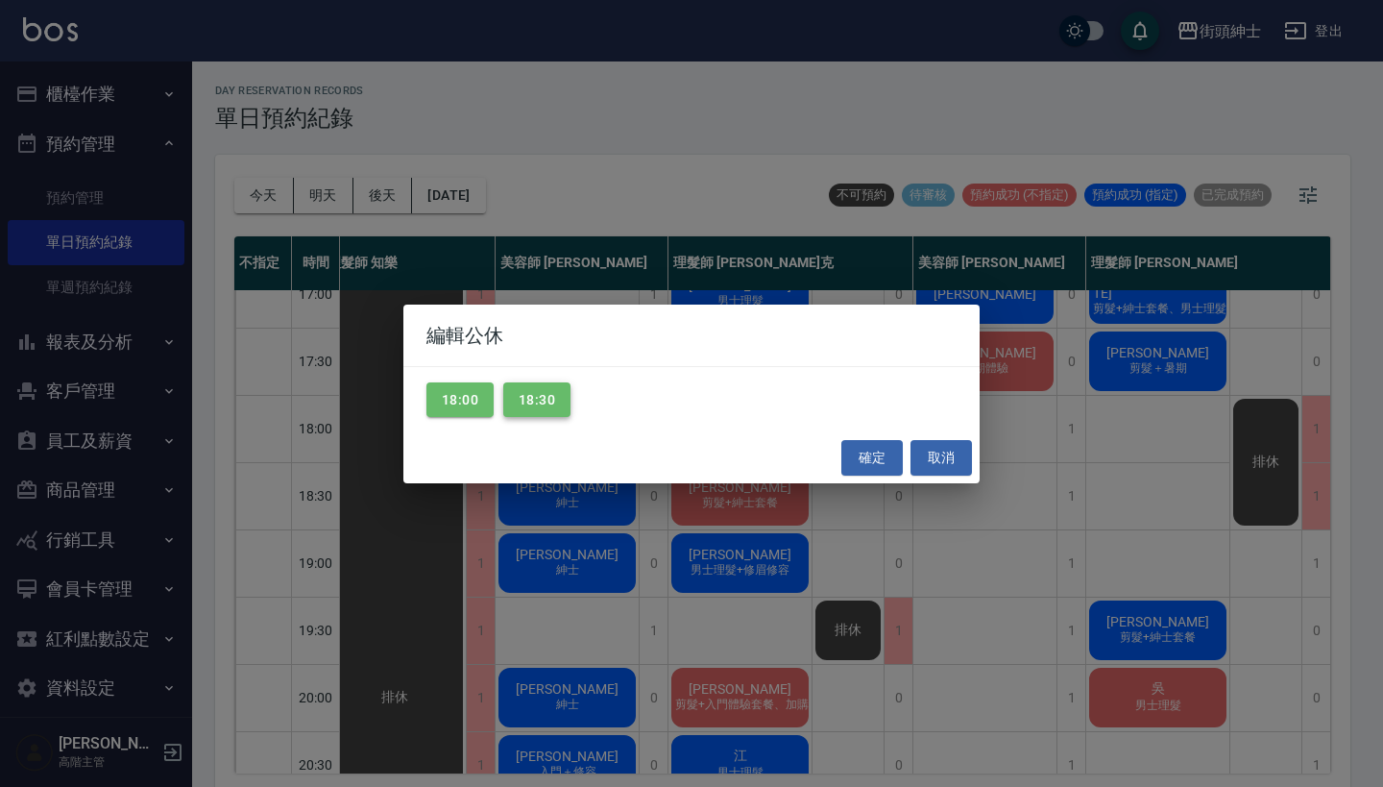
click at [539, 388] on button "18:30" at bounding box center [536, 400] width 67 height 36
click at [887, 448] on button "確定" at bounding box center [871, 458] width 61 height 36
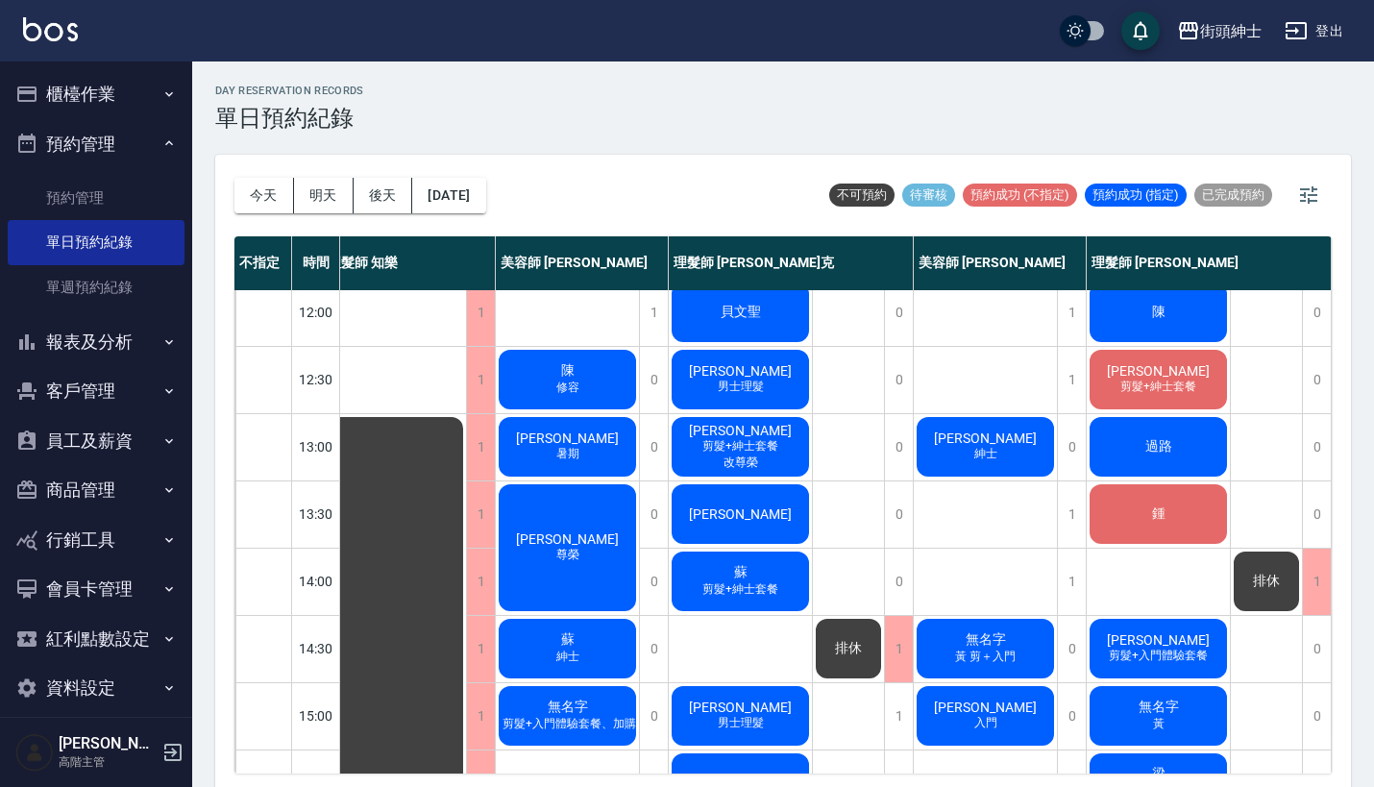
scroll to position [146, 27]
click at [742, 584] on span "剪髮+紳士套餐" at bounding box center [740, 589] width 84 height 16
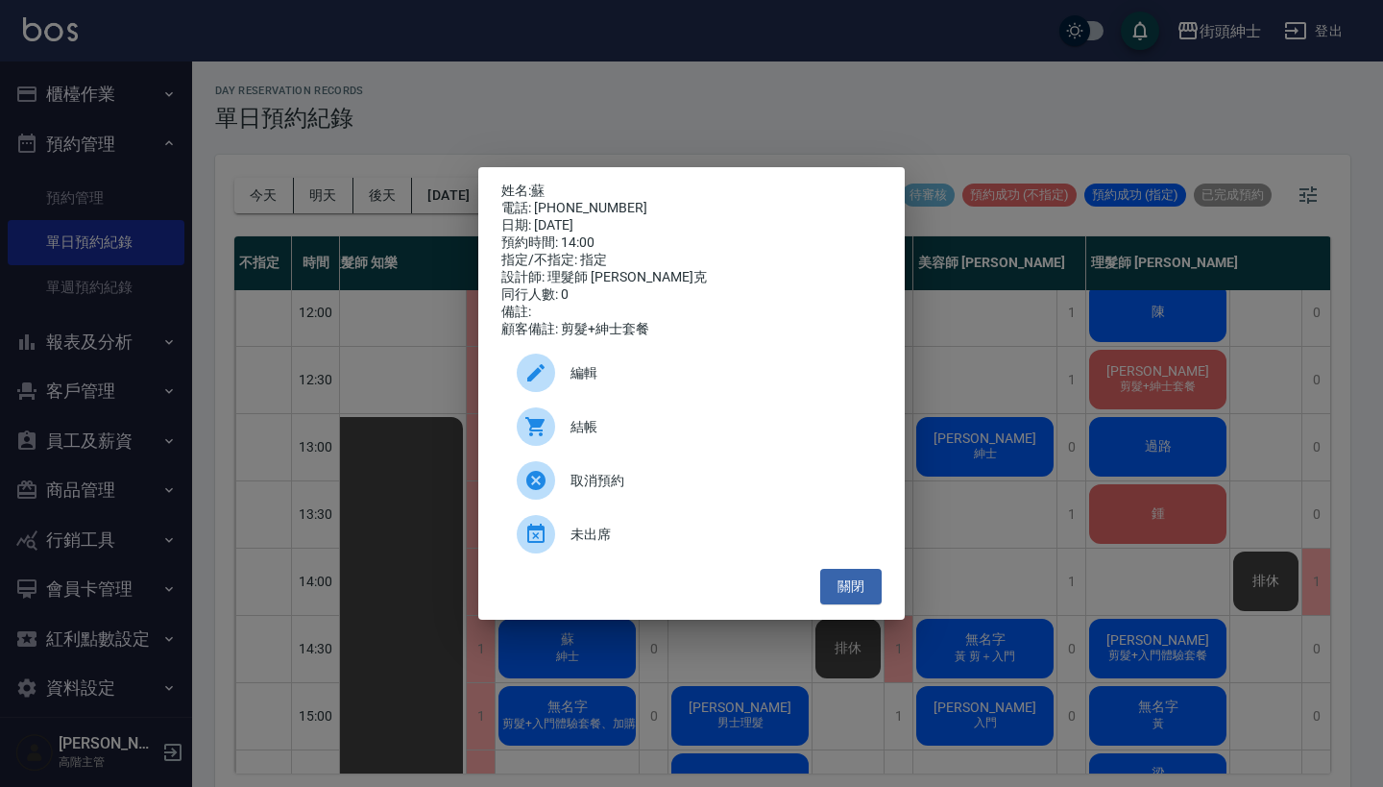
click at [840, 97] on div "姓名: 蘇 電話: [PHONE_NUMBER] 日期: [DATE] 預約時間: 14:00 指定/不指定: 指定 設計師: 理髮師 [PERSON_NAM…" at bounding box center [691, 393] width 1383 height 787
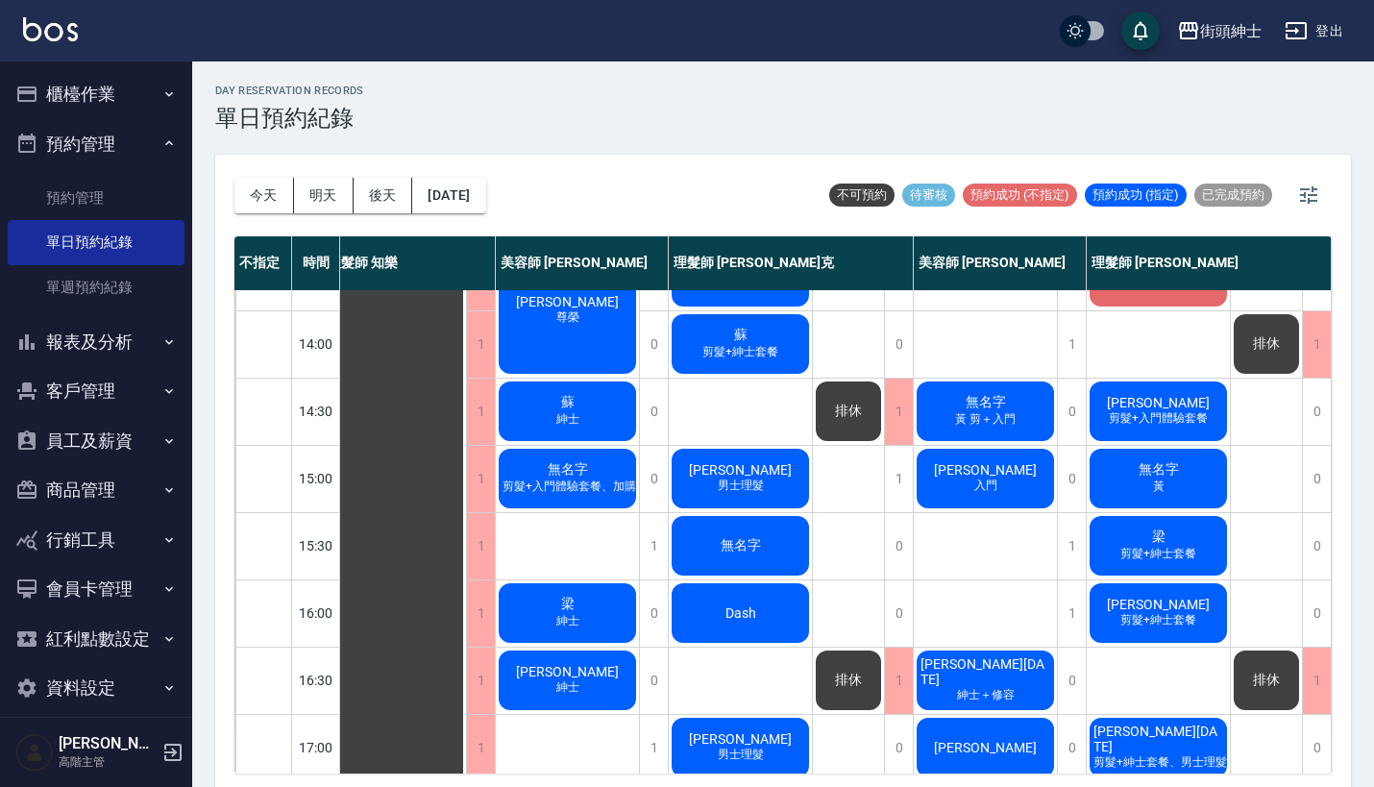
scroll to position [383, 27]
click at [607, 453] on div "無名字 剪髮+入門體驗套餐、加購修眉修容" at bounding box center [567, 478] width 143 height 65
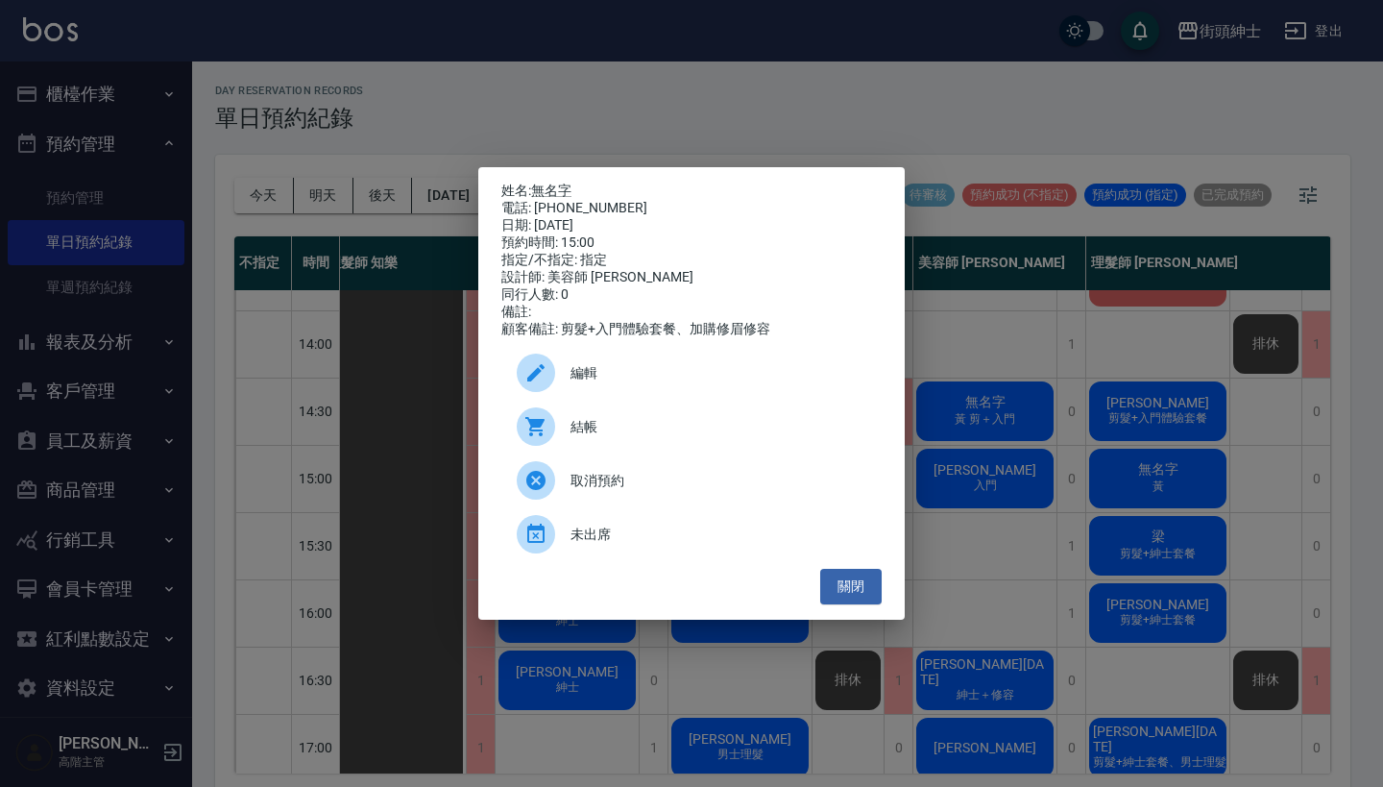
click at [406, 362] on div "姓名: 無名字 電話: [PHONE_NUMBER] 日期: [DATE] 預約時間: 15:00 指定/不指定: 指定 設計師: 美容師 [PERSON_N…" at bounding box center [691, 393] width 1383 height 787
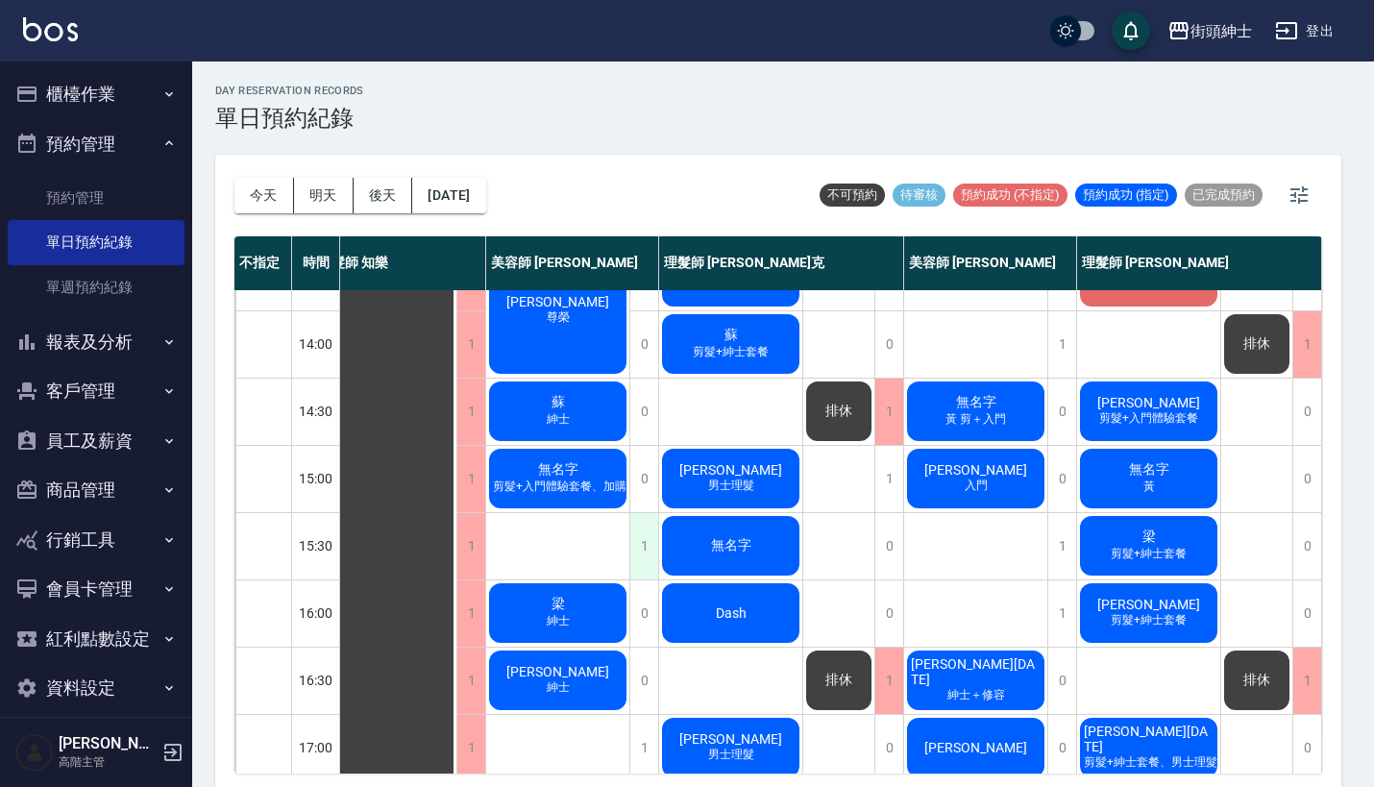
scroll to position [383, 17]
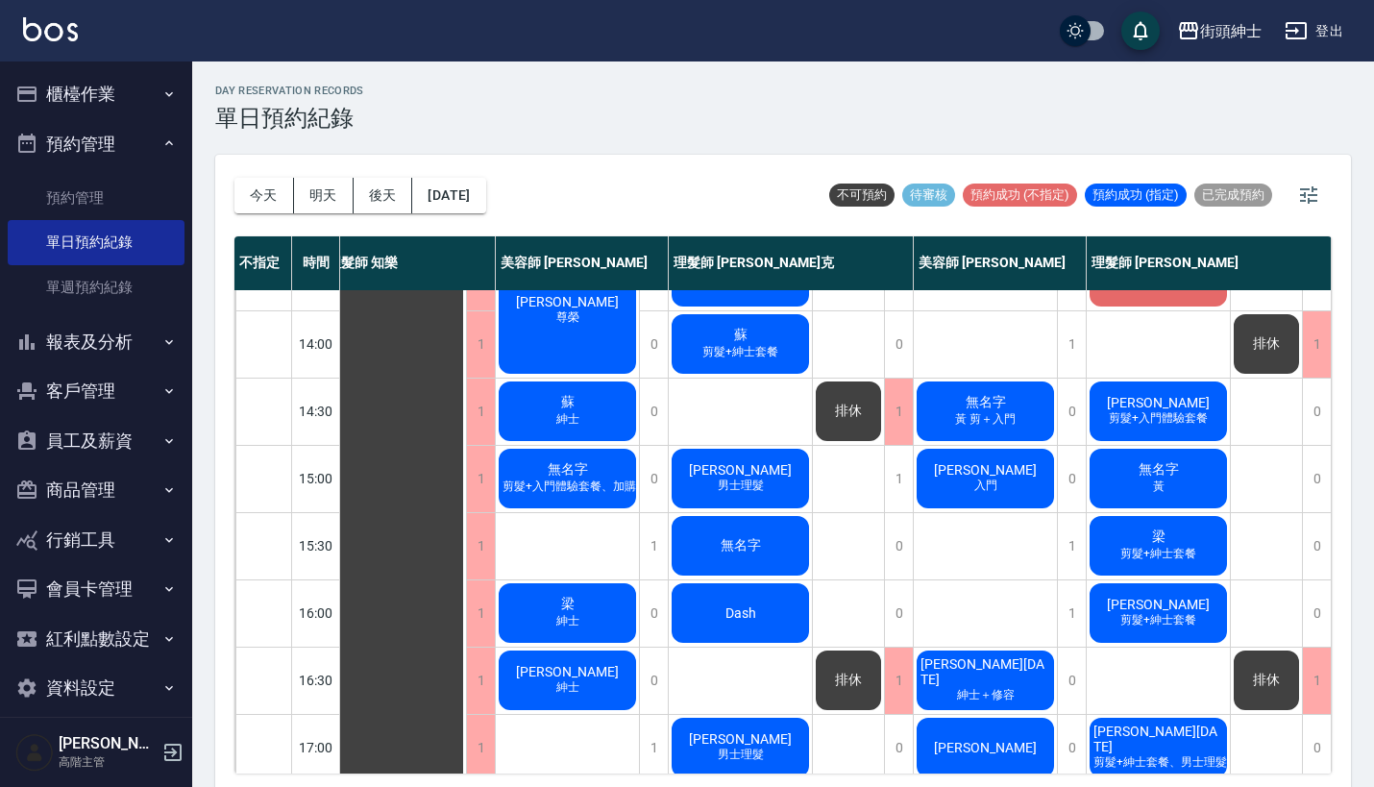
click at [723, 558] on div "無名字" at bounding box center [740, 545] width 143 height 65
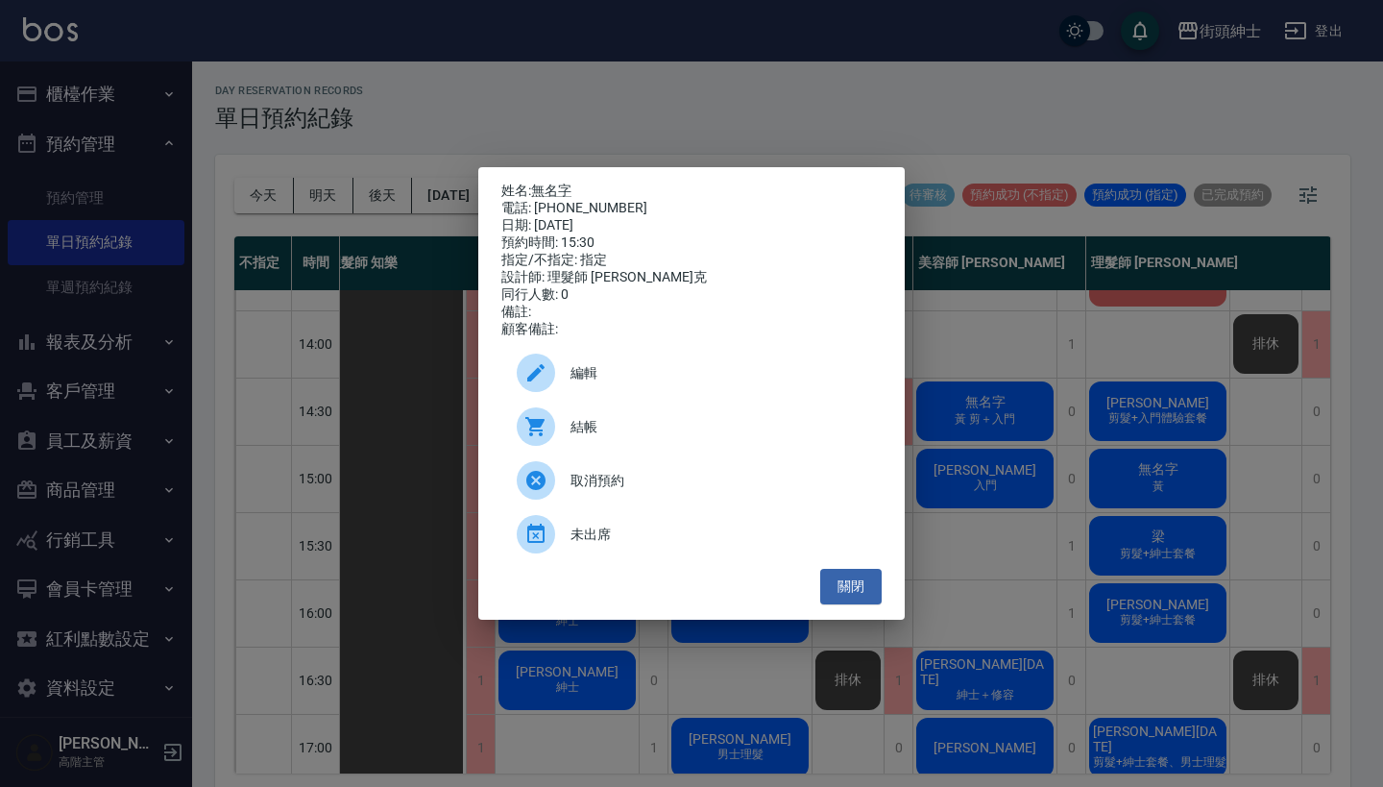
click at [337, 333] on div "姓名: 無名字 電話: [PHONE_NUMBER] 日期: [DATE] 預約時間: 15:30 指定/不指定: 指定 設計師: 理髮師 [PERSON_N…" at bounding box center [691, 393] width 1383 height 787
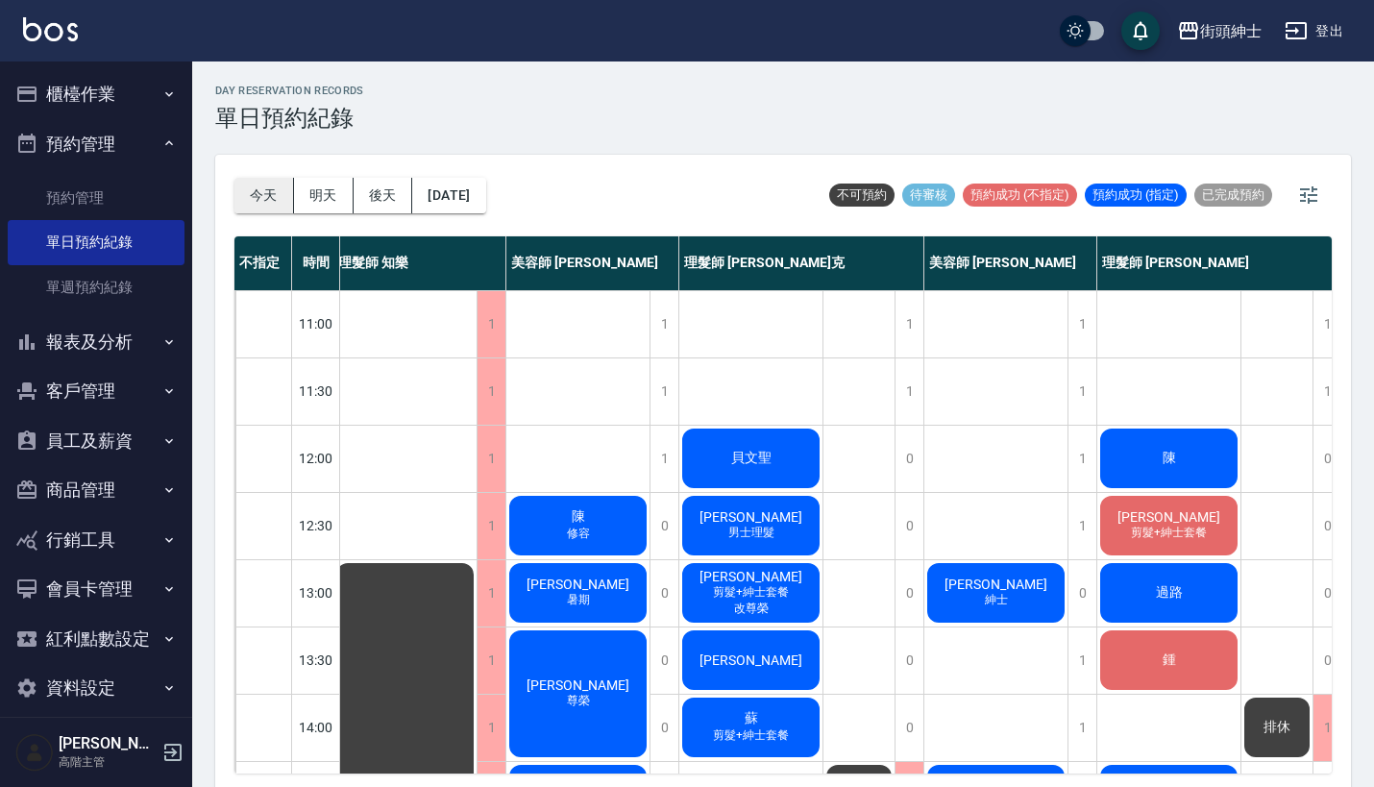
scroll to position [0, 7]
click at [272, 206] on button "今天" at bounding box center [264, 196] width 60 height 36
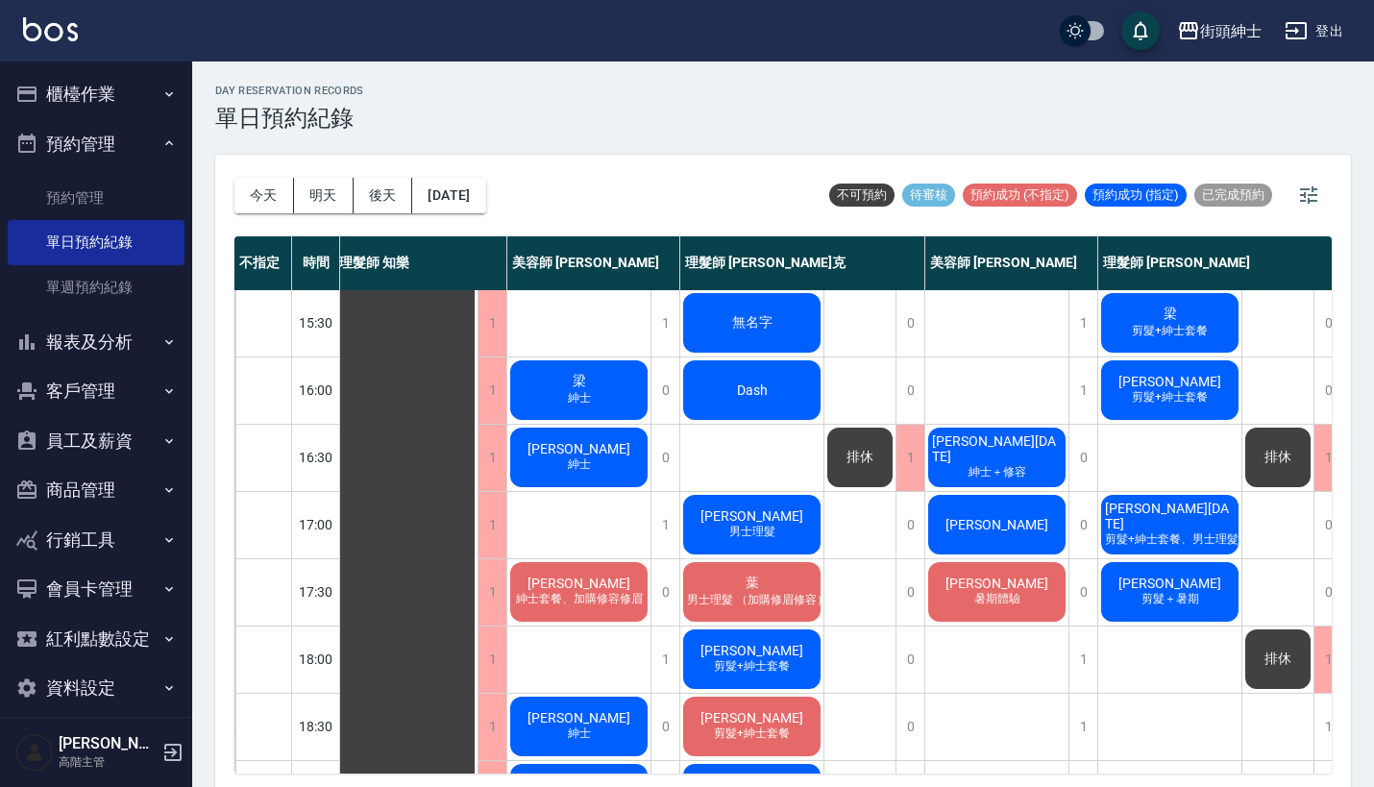
scroll to position [593, 6]
